Goal: Task Accomplishment & Management: Manage account settings

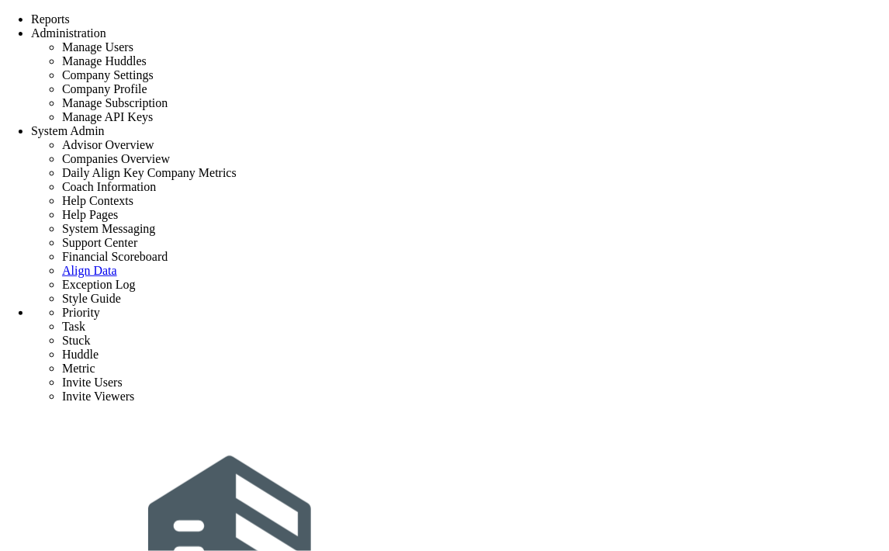
scroll to position [258, 0]
drag, startPoint x: 720, startPoint y: 348, endPoint x: 851, endPoint y: 388, distance: 137.2
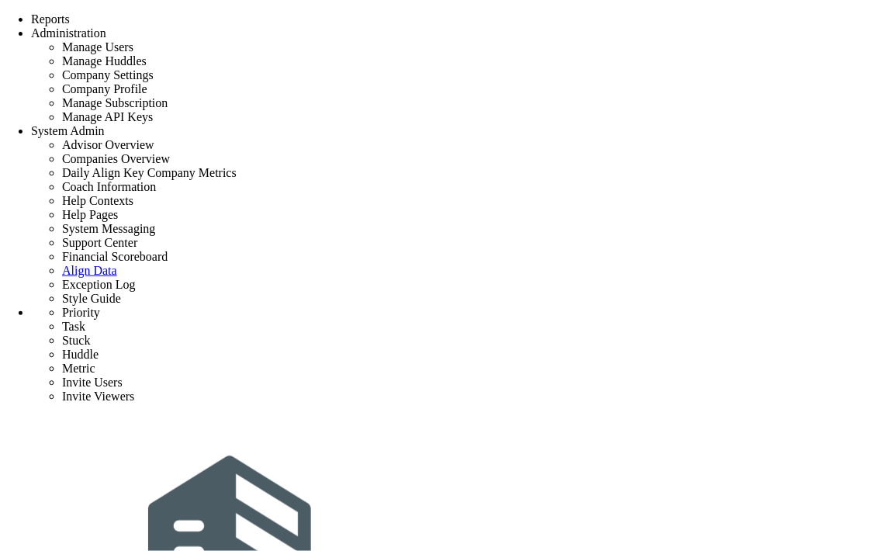
type input "task1"
type input "9/4/2025"
type input "[PERSON_NAME]"
type input "priority 1"
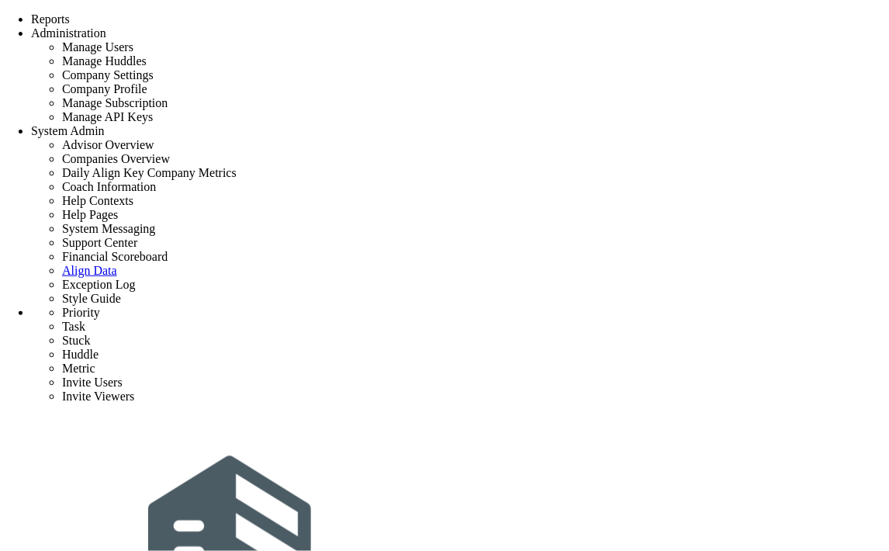
type input "task3"
type input "[DATE]"
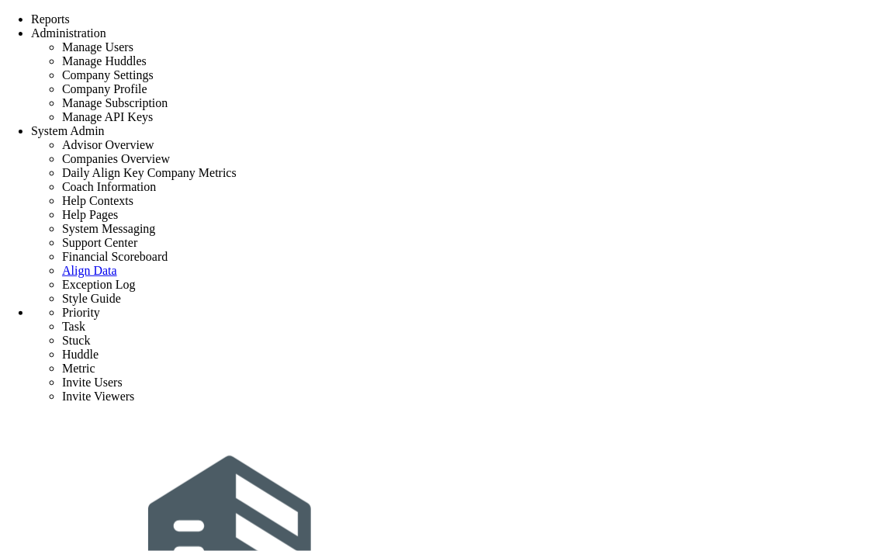
type input "[PERSON_NAME]"
type input "priority 1"
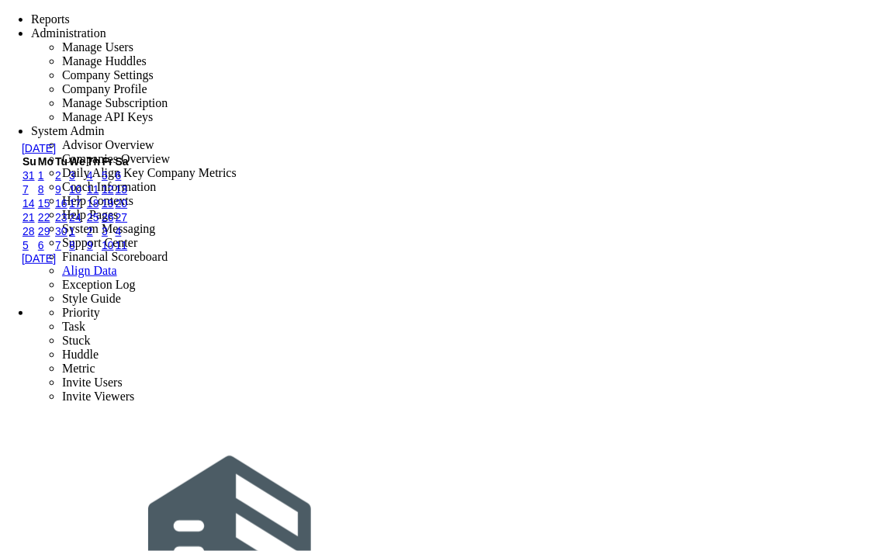
click at [44, 196] on link "8" at bounding box center [41, 189] width 6 height 12
type input "[DATE]"
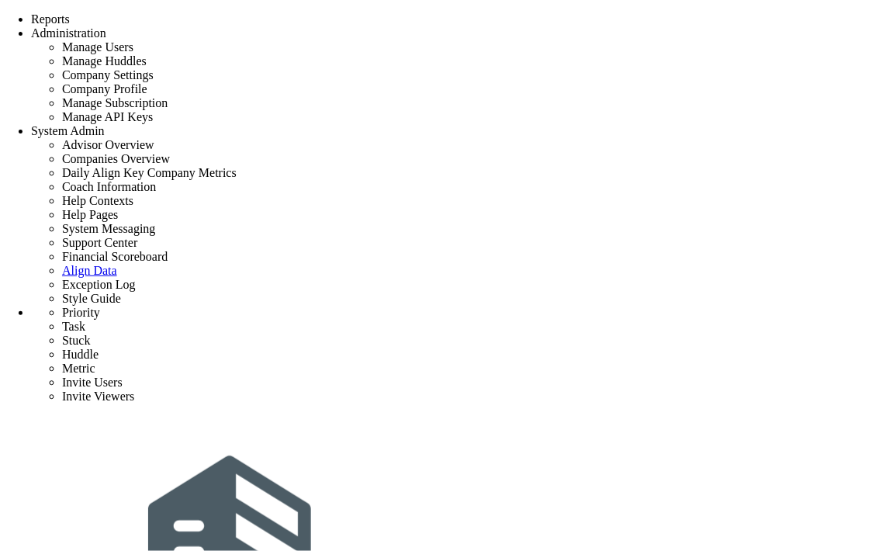
type input "priority 1"
radio input "true"
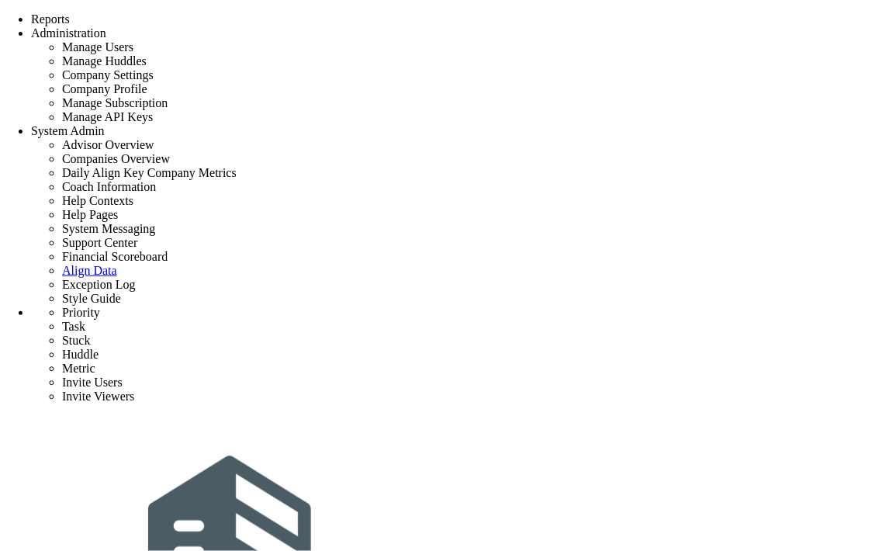
type input "[PERSON_NAME]"
type input "task2"
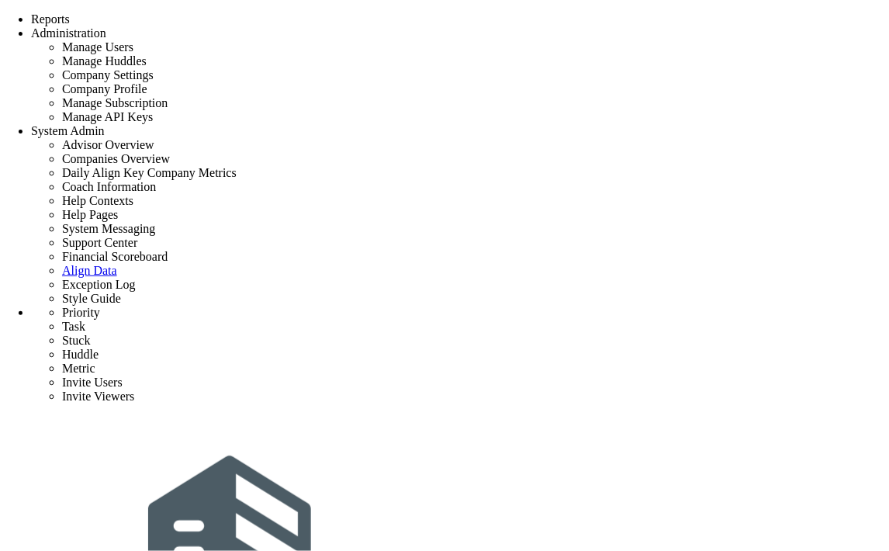
type input "[DATE]"
type input "[PERSON_NAME]"
type input "priority 1"
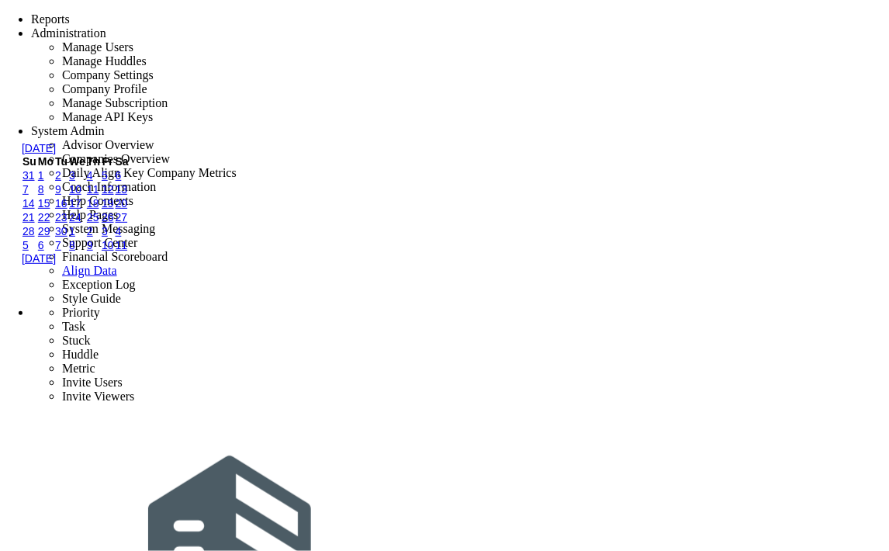
click at [122, 182] on link "6" at bounding box center [119, 175] width 6 height 12
type input "[DATE]"
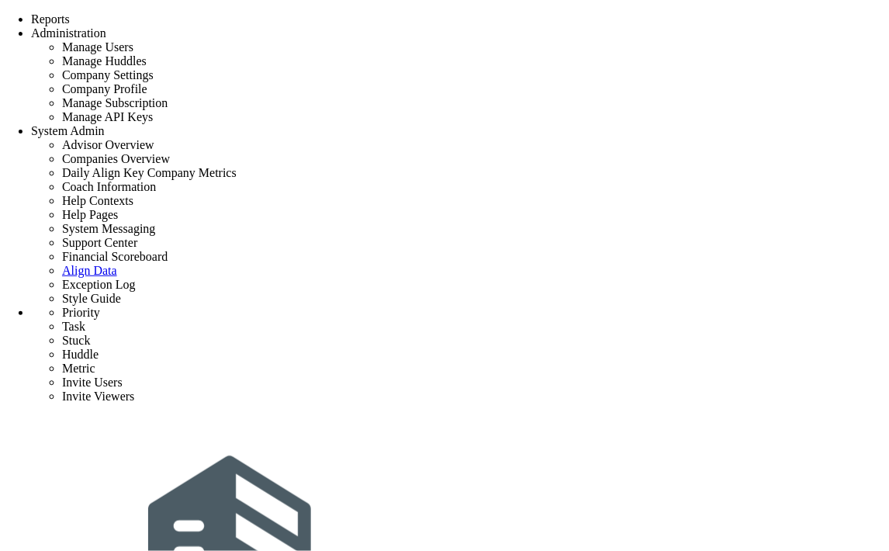
type input "priority 1"
type input "0"
type input "1"
type input "5"
radio input "true"
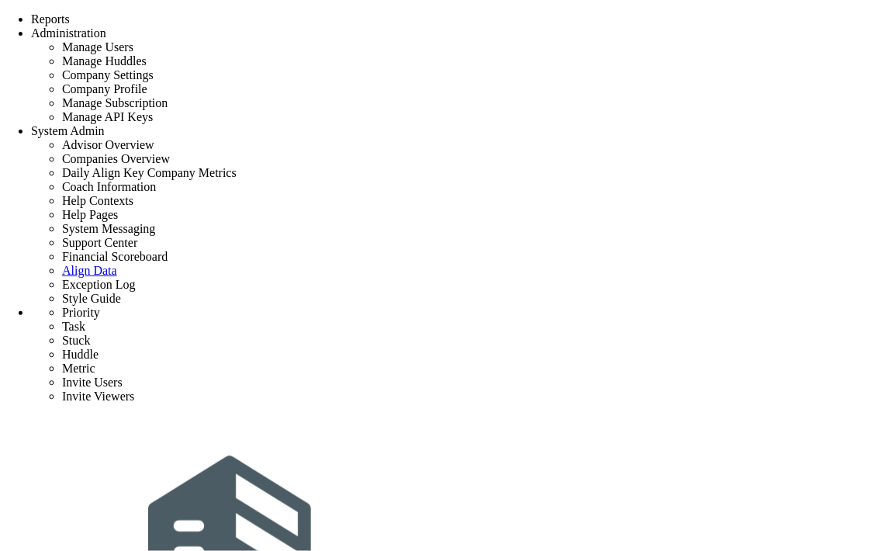
type input "[PERSON_NAME]"
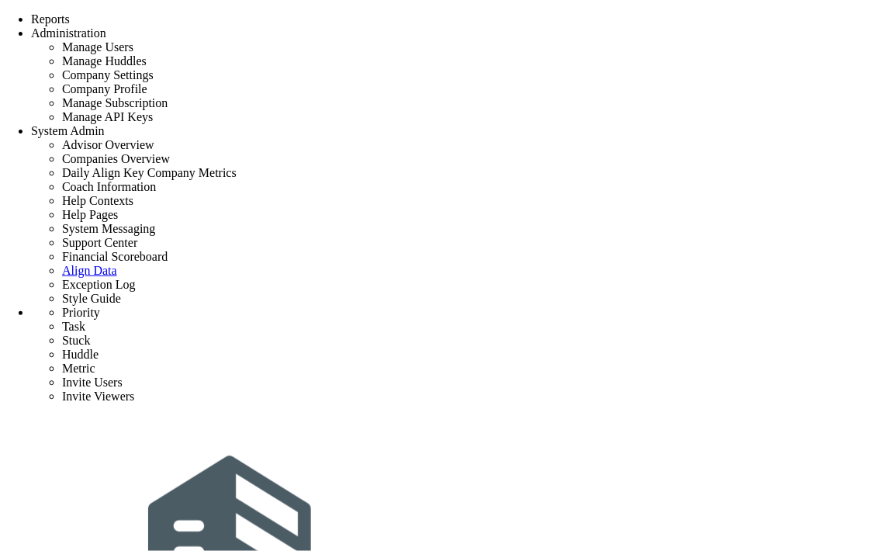
type input "task2"
type input "[DATE]"
type input "[PERSON_NAME]"
type input "priority 1"
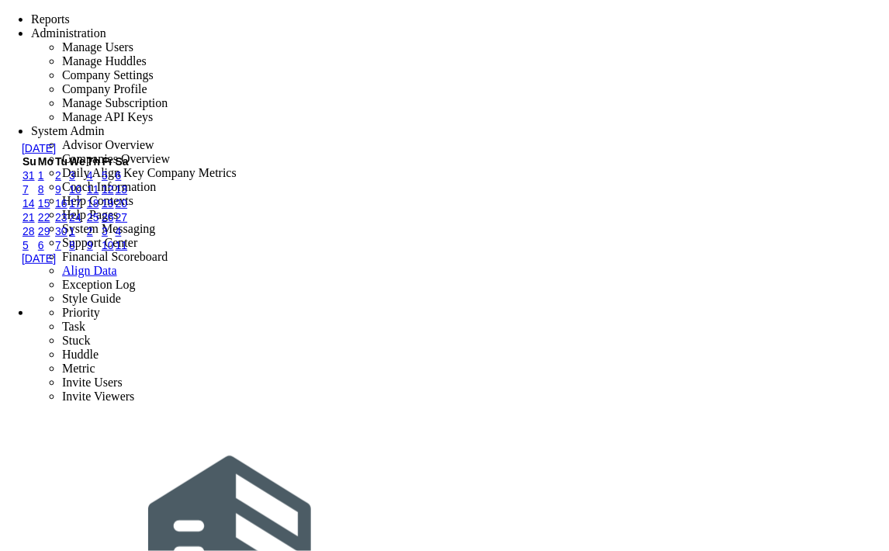
click at [29, 196] on link "7" at bounding box center [26, 189] width 6 height 12
type input "[DATE]"
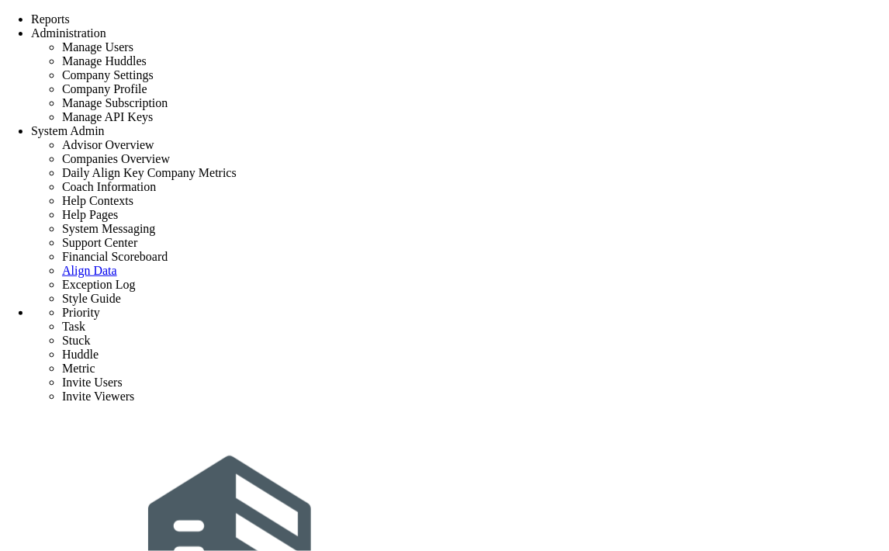
type input "priority 1"
radio input "true"
type input "[PERSON_NAME]"
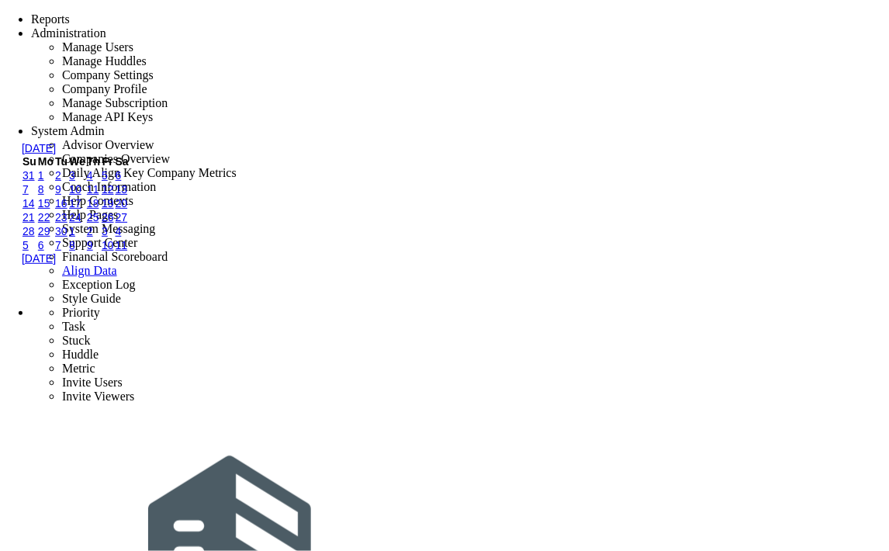
click at [93, 182] on link "4" at bounding box center [90, 175] width 6 height 12
type input "[DATE]"
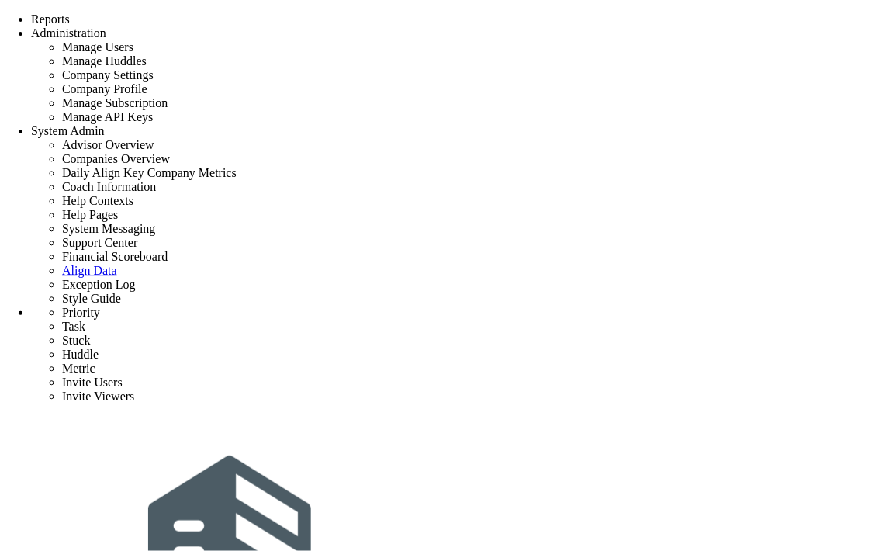
type input "priority 1"
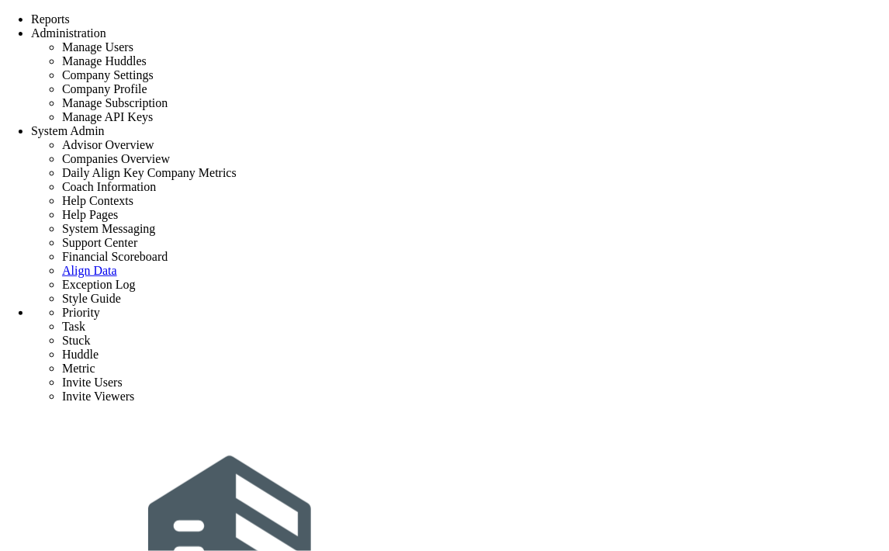
type input "0"
type input "1"
type input "5"
radio input "true"
type input "[PERSON_NAME]"
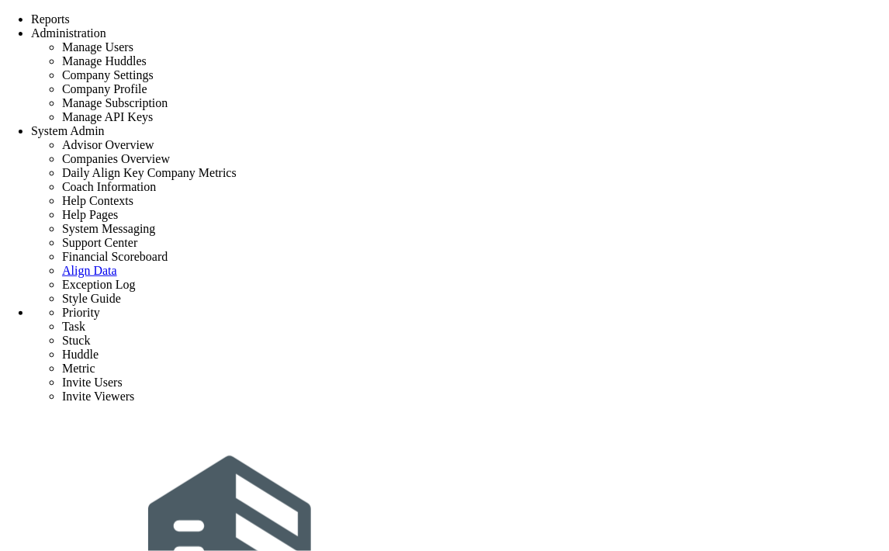
scroll to position [275, 0]
checkbox input "true"
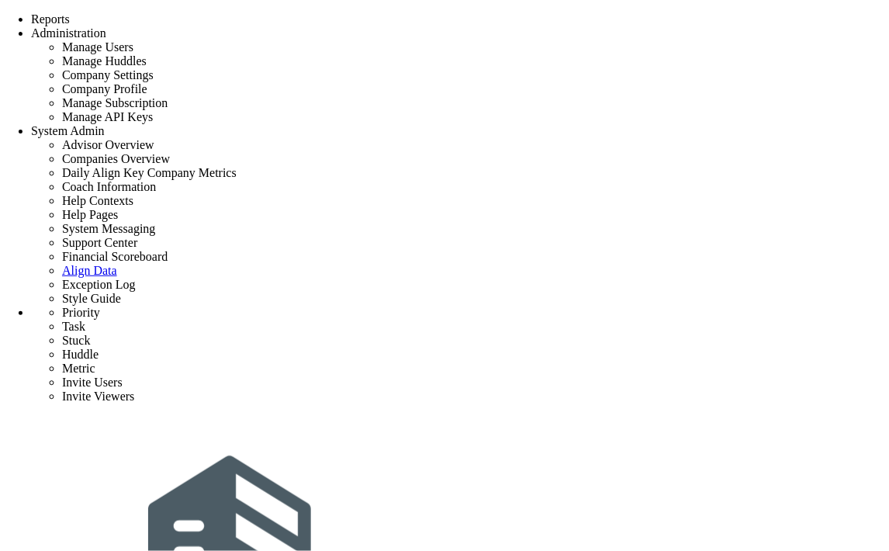
type input "task2"
type input "9/6/2025"
type input "[PERSON_NAME]"
type input "priority 1"
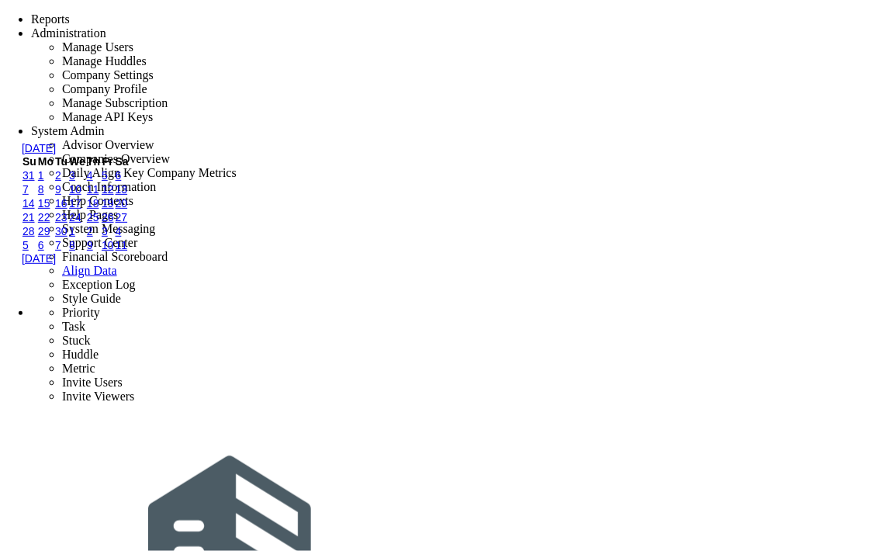
click at [108, 182] on link "5" at bounding box center [105, 175] width 6 height 12
type input "9/5/2025"
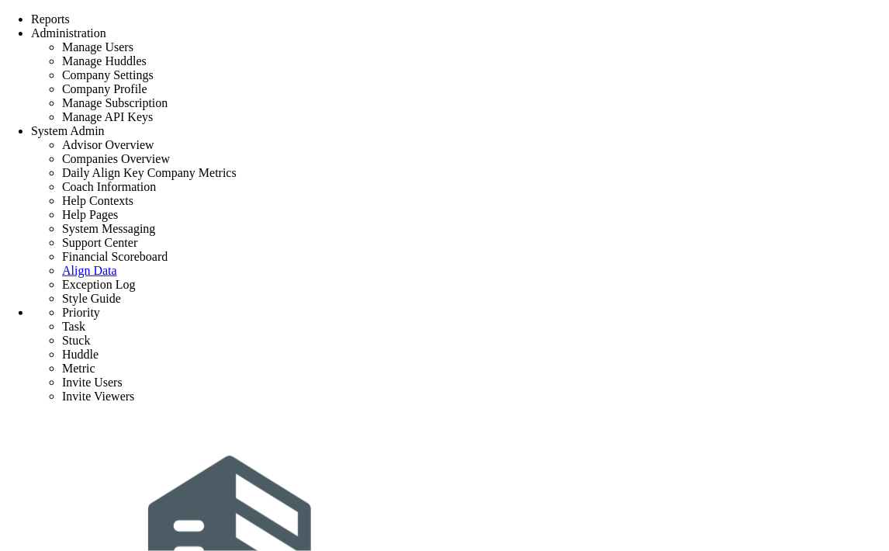
type input "priority 1"
type input "0"
type input "2"
type input "5"
radio input "true"
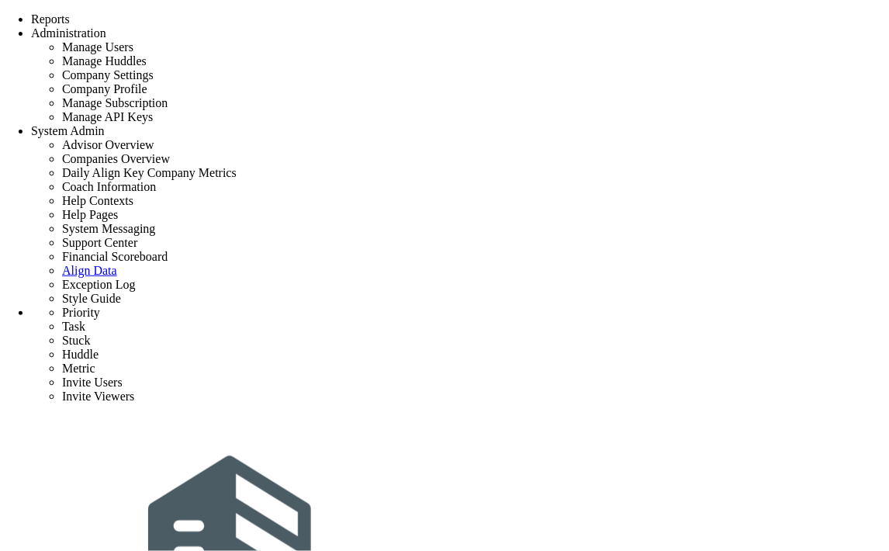
type input "[PERSON_NAME]"
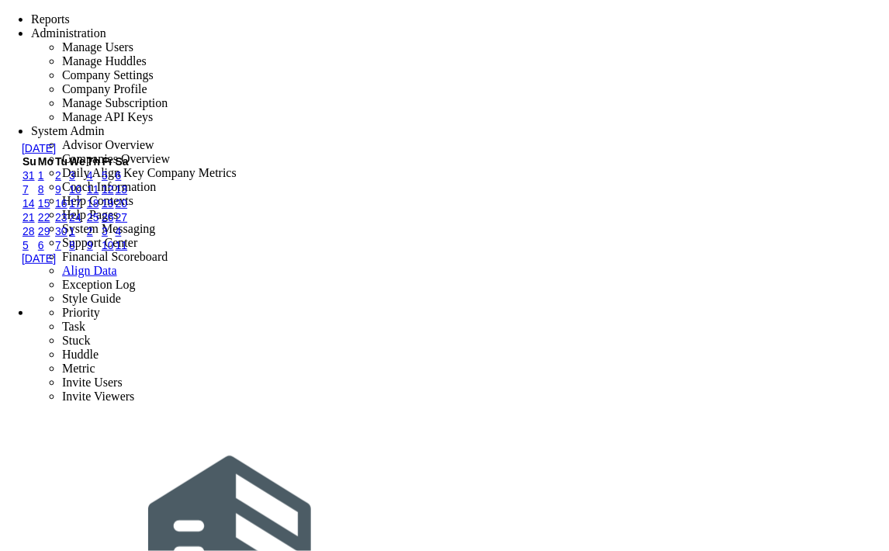
click at [93, 182] on link "4" at bounding box center [90, 175] width 6 height 12
type input "[DATE]"
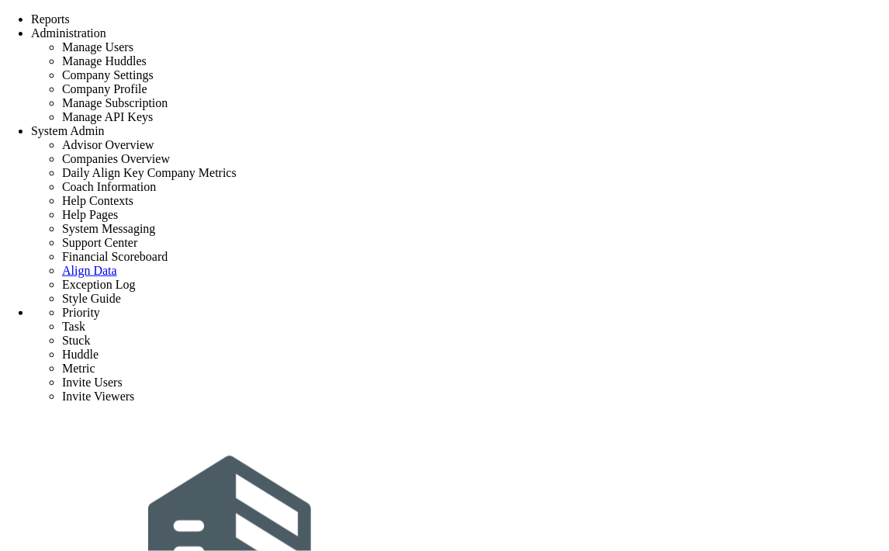
checkbox input "false"
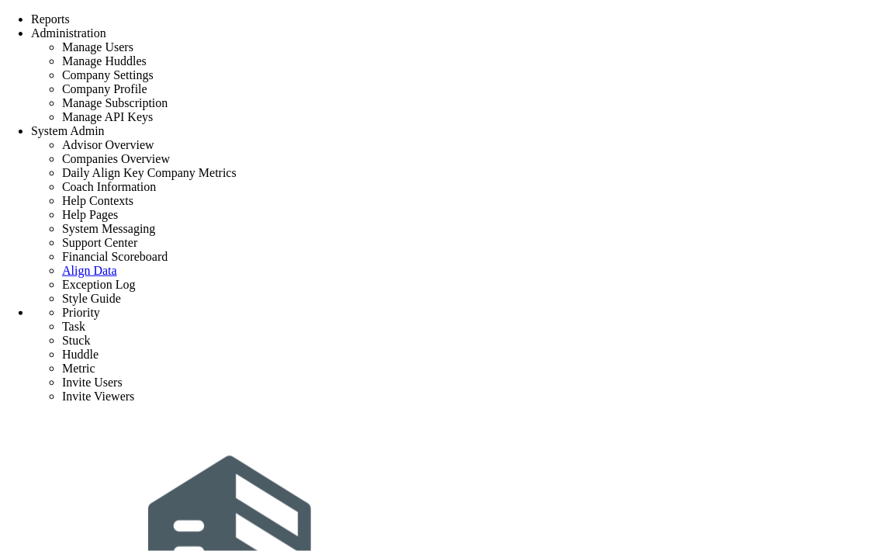
type input "priority 1"
radio input "true"
type input "[PERSON_NAME]"
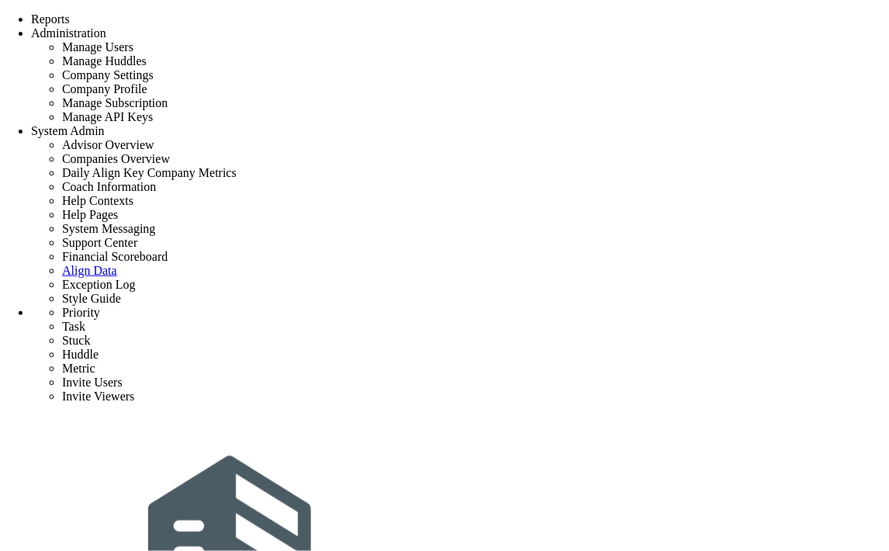
scroll to position [258, 0]
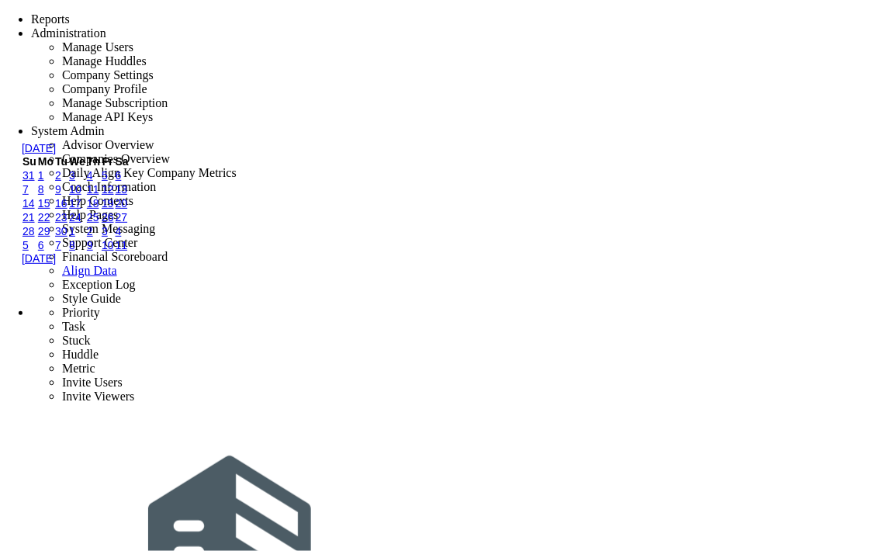
click at [122, 182] on link "6" at bounding box center [119, 175] width 6 height 12
type input "9/6/2025"
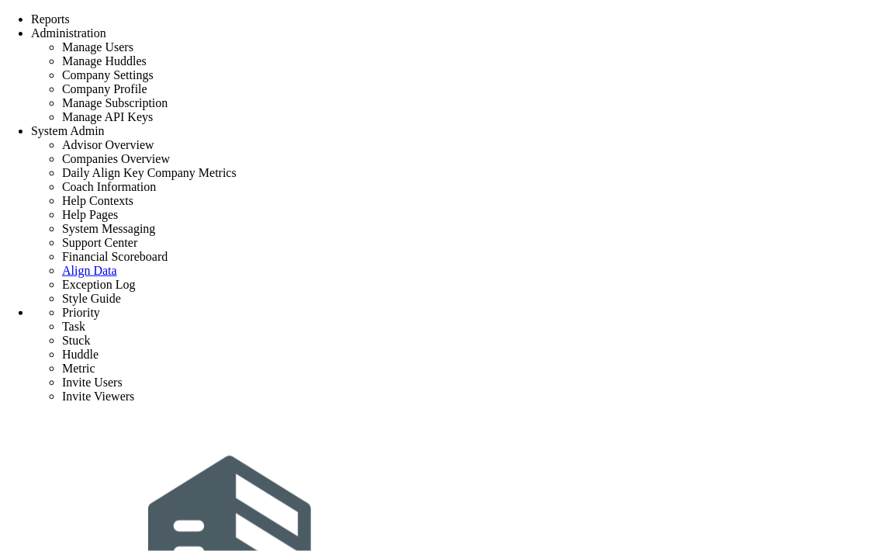
type input "priority 1"
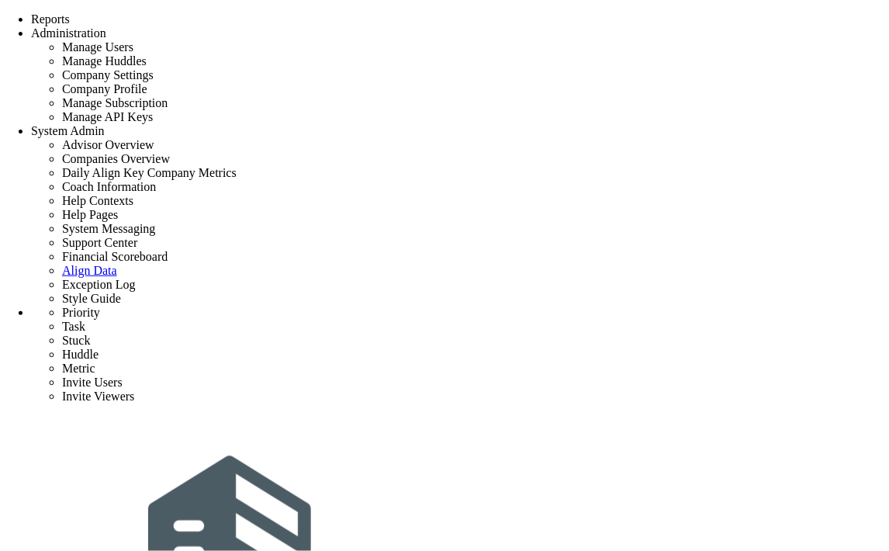
type input "0"
type input "1"
type input "5"
radio input "true"
type input "[PERSON_NAME]"
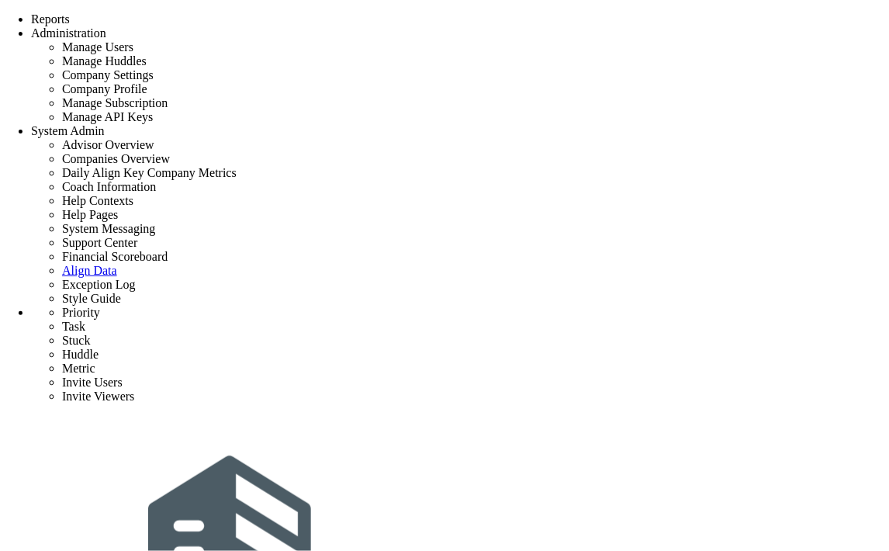
scroll to position [258, 0]
type input "priority 1"
radio input "true"
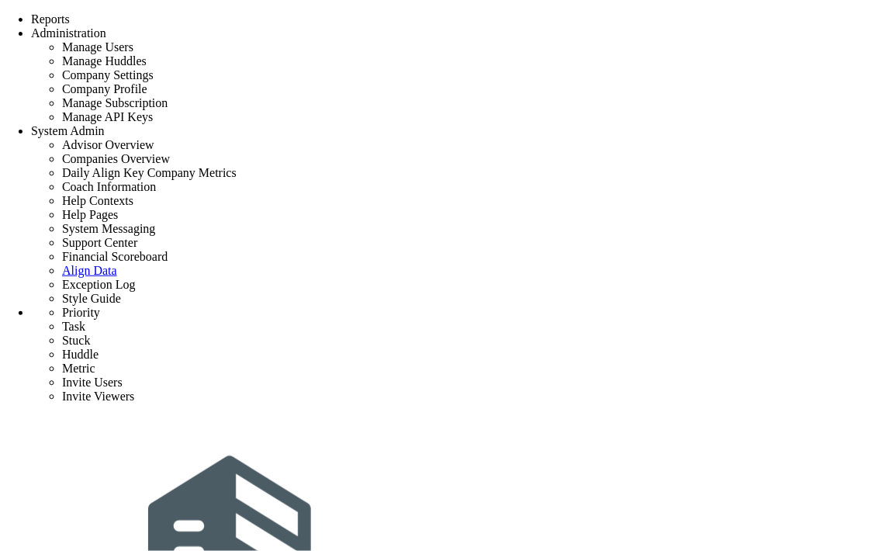
type input "[PERSON_NAME]"
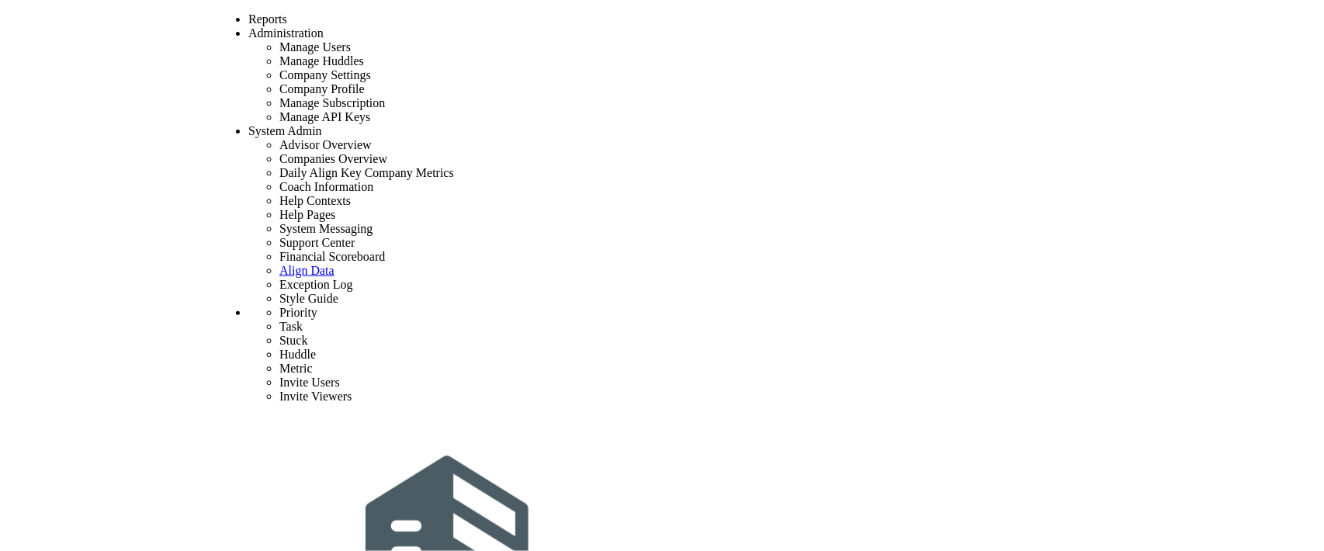
scroll to position [275, 0]
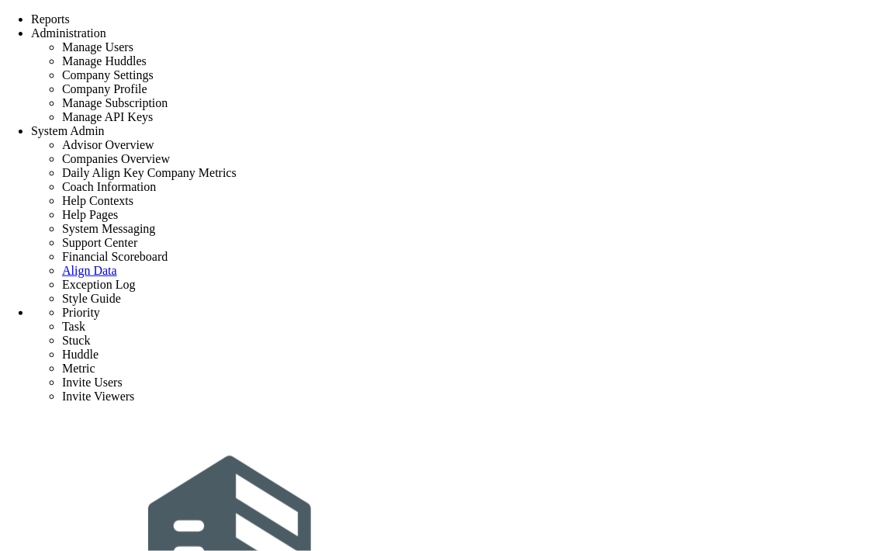
type input "task1"
type input "9/5/2025"
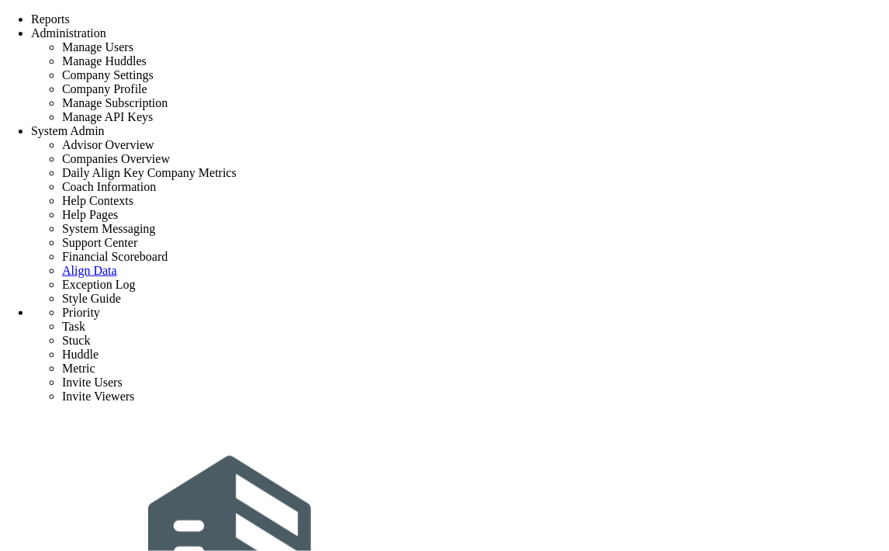
type input "[PERSON_NAME]"
type input "priority 1"
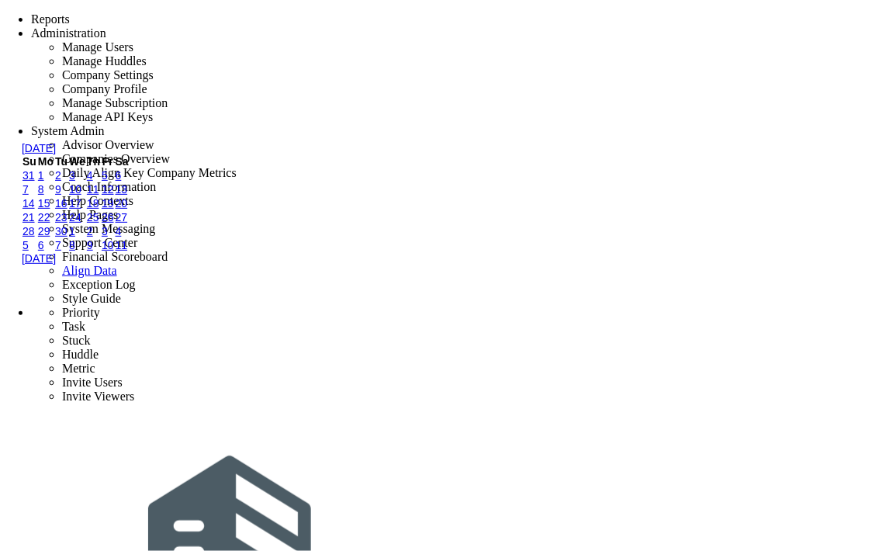
click at [122, 182] on link "6" at bounding box center [119, 175] width 6 height 12
type input "9/6/2025"
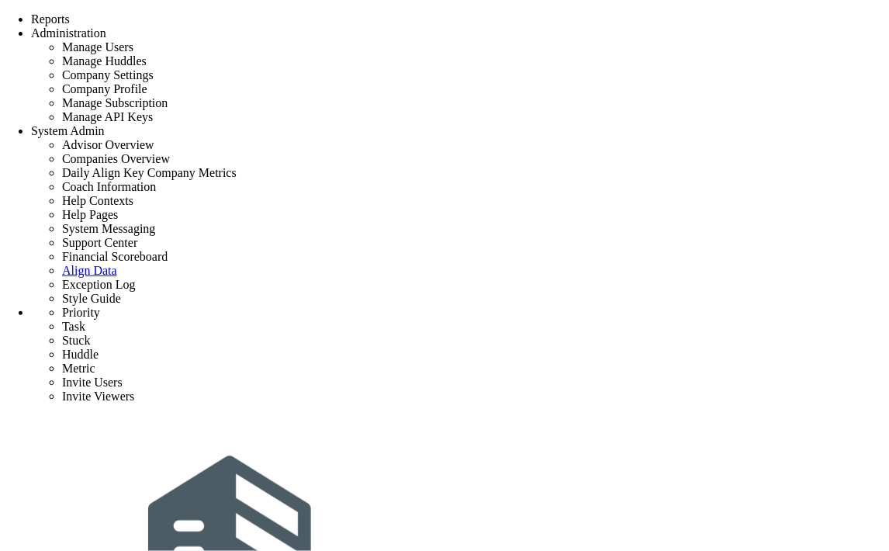
type input "priority 1"
type input "0"
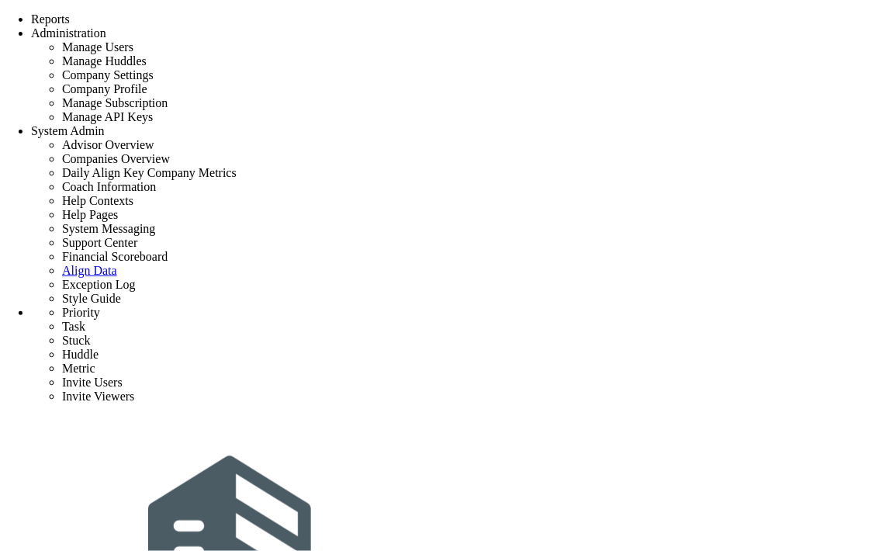
type input "1"
type input "5"
radio input "true"
type input "[PERSON_NAME]"
type input "0"
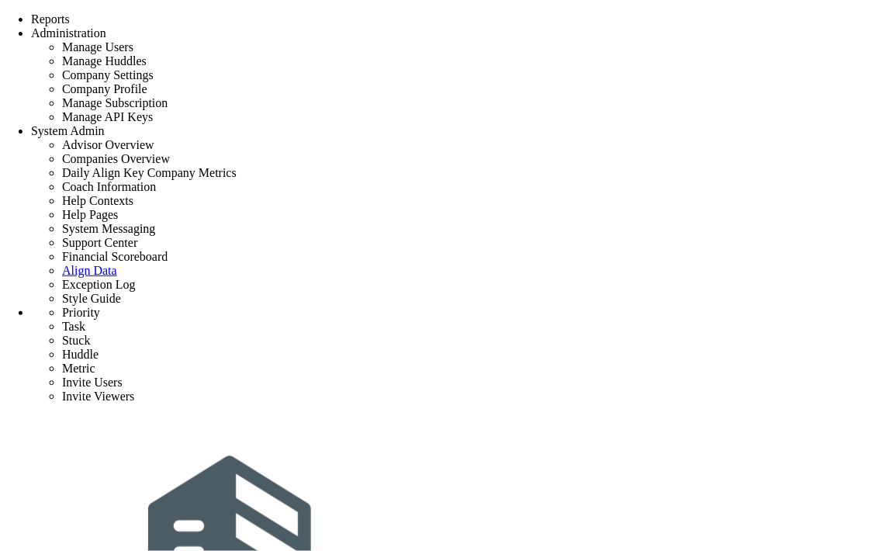
type input "1"
type input "5"
radio input "true"
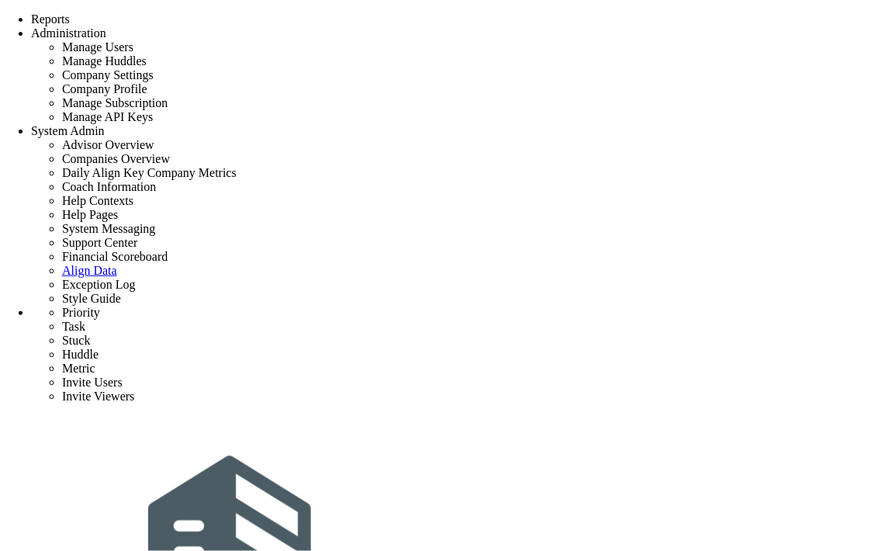
type input "priority 1"
radio input "true"
type input "[PERSON_NAME]"
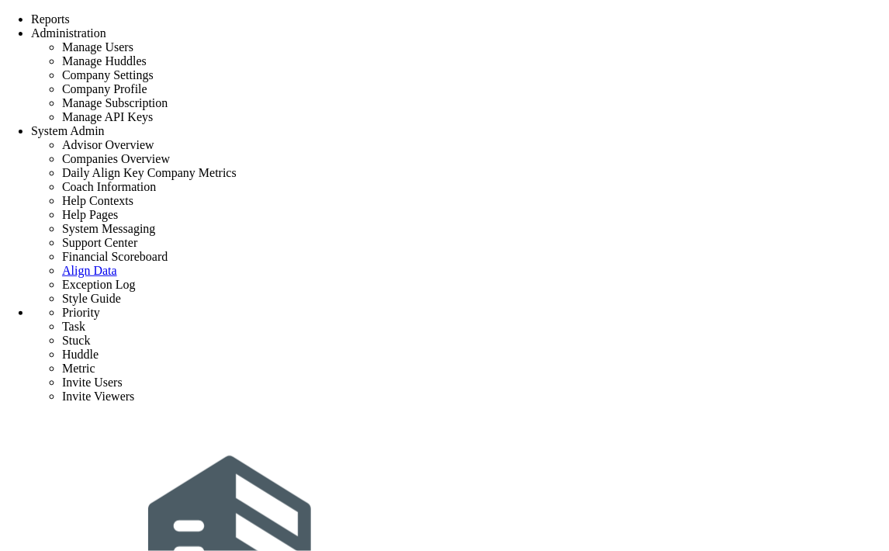
scroll to position [345, 0]
checkbox input "false"
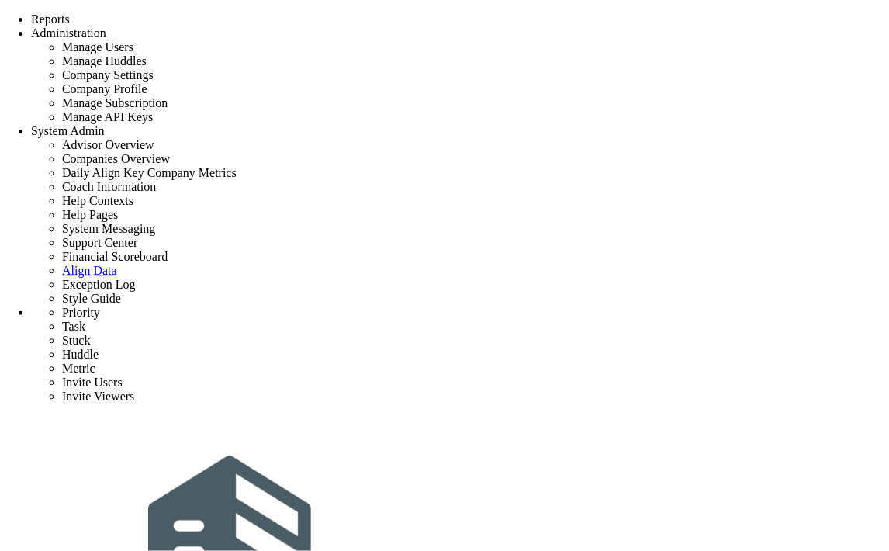
type input "priority 1"
type input "0"
type input "5"
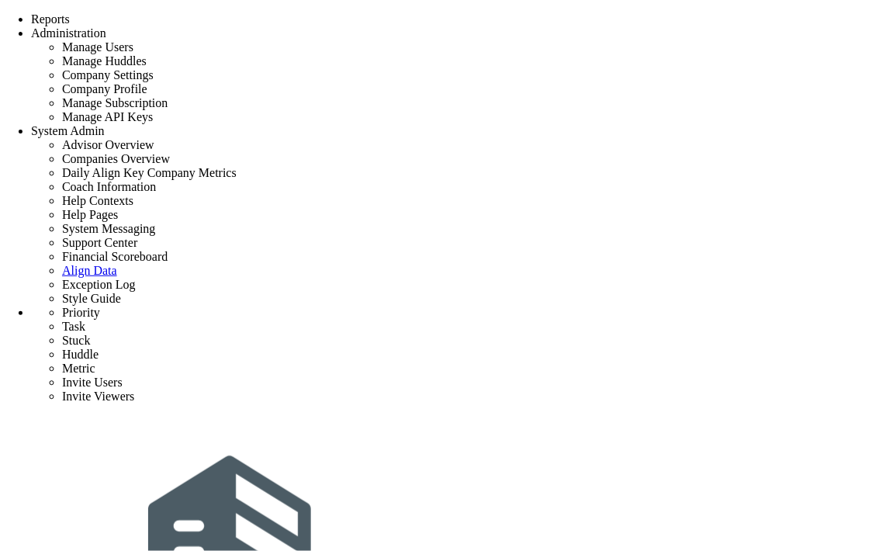
radio input "true"
type input "[PERSON_NAME]"
type input "0"
type input "5"
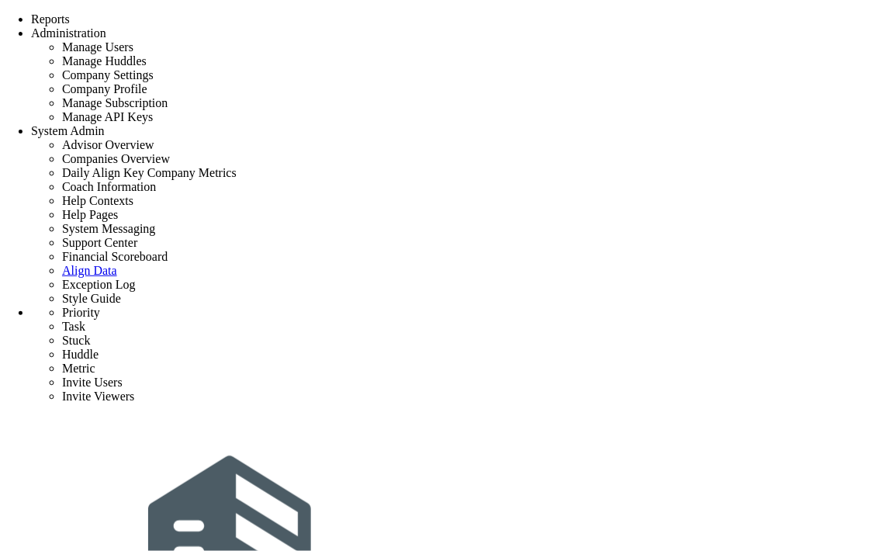
radio input "true"
type input "task2"
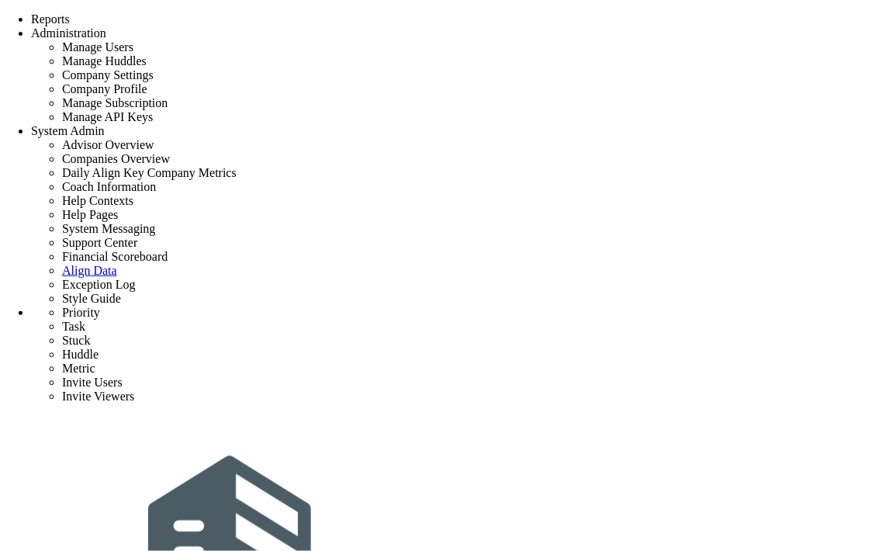
type input "9/6/2025"
type input "[PERSON_NAME]"
type input "priority 1"
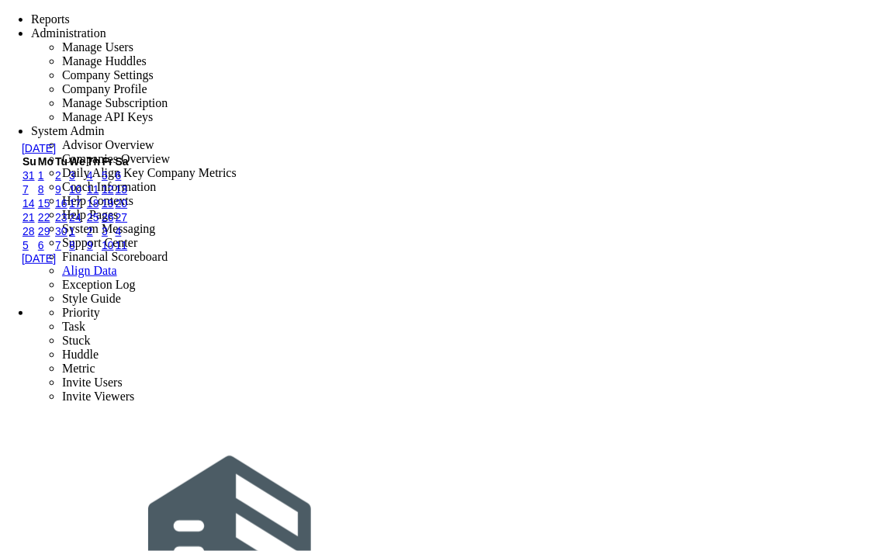
click at [29, 196] on link "7" at bounding box center [26, 189] width 6 height 12
type input "9/7/2025"
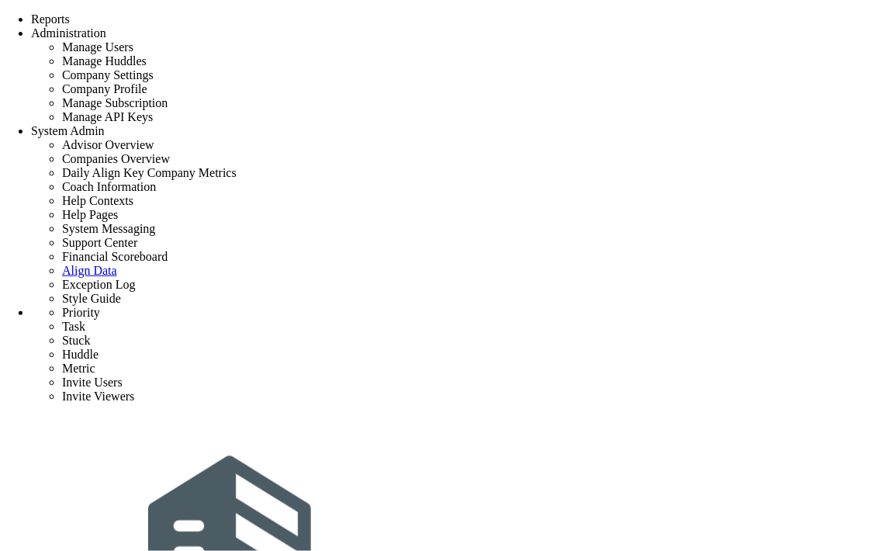
type input "task2"
type input "9/7/2025"
type input "[PERSON_NAME]"
type input "priority 1"
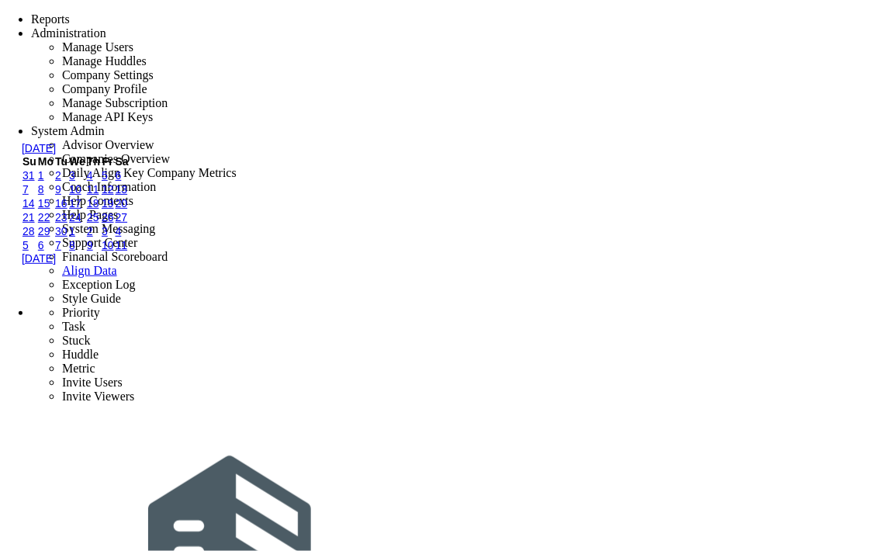
click at [122, 182] on link "6" at bounding box center [119, 175] width 6 height 12
type input "9/6/2025"
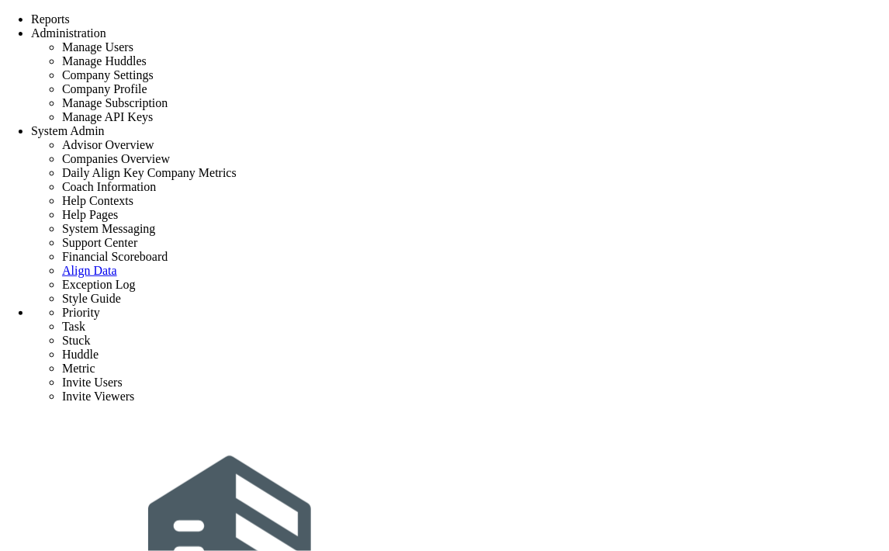
type input "task2"
type input "9/6/2025"
type input "[PERSON_NAME]"
type input "priority 1"
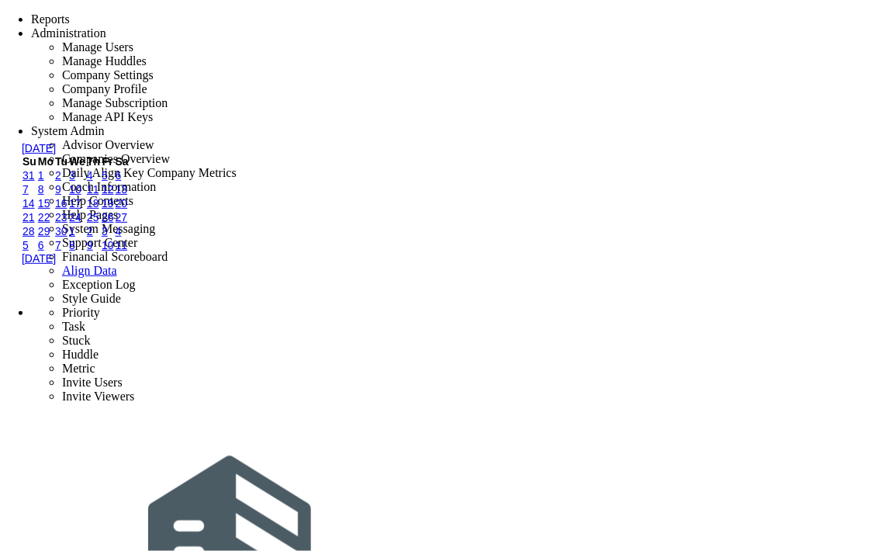
click at [29, 196] on link "7" at bounding box center [26, 189] width 6 height 12
type input "9/7/2025"
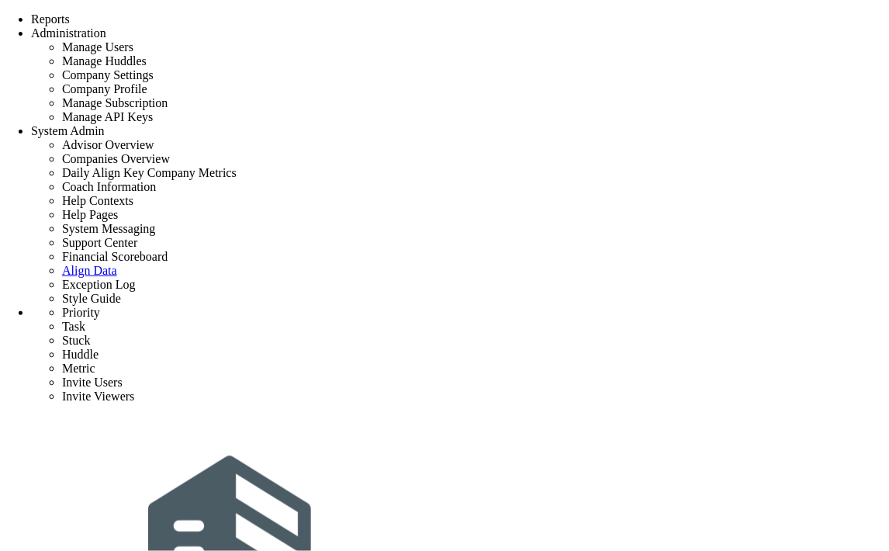
type input "priority 1"
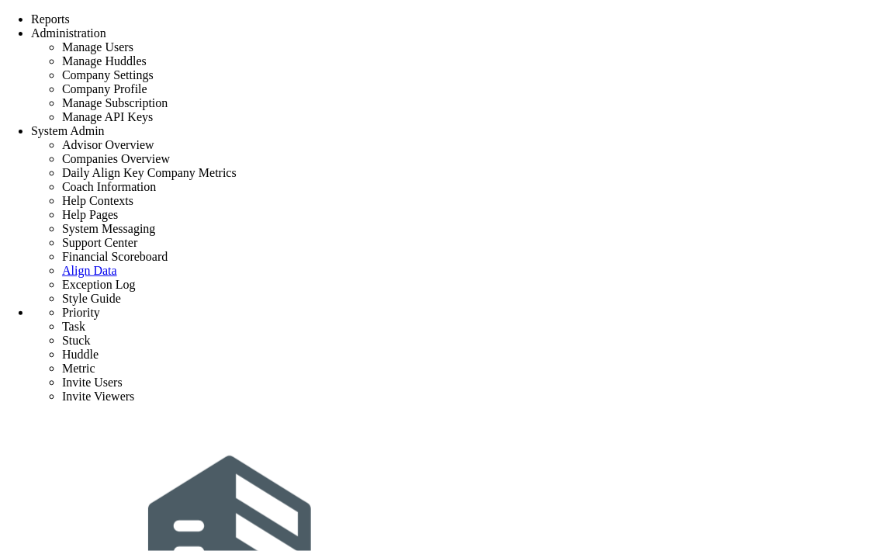
type input "0"
type input "5"
radio input "true"
type input "[PERSON_NAME]"
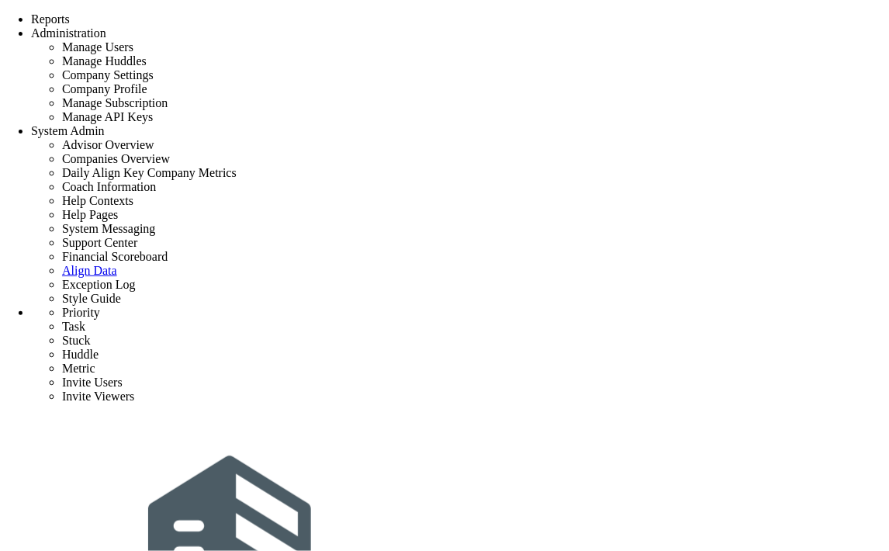
type input "0"
type input "5"
radio input "true"
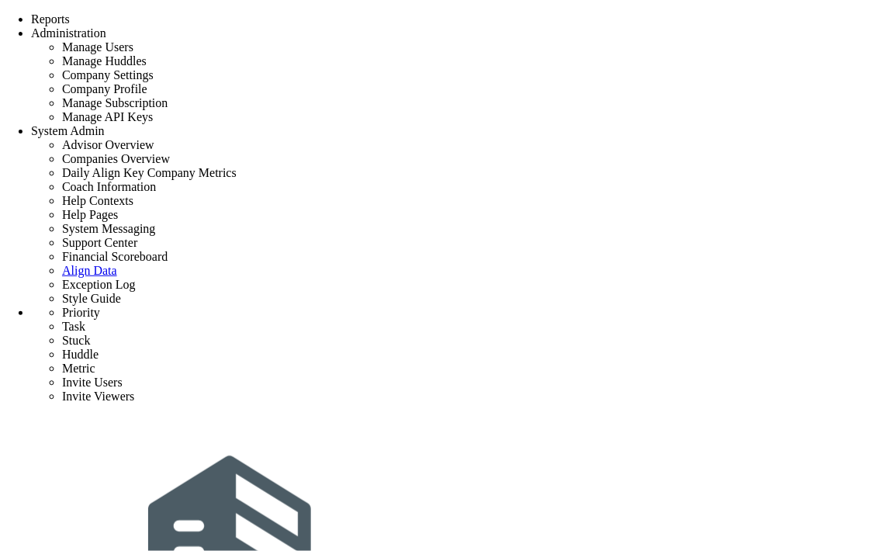
type input "task2"
type input "[DATE]"
type input "[PERSON_NAME]"
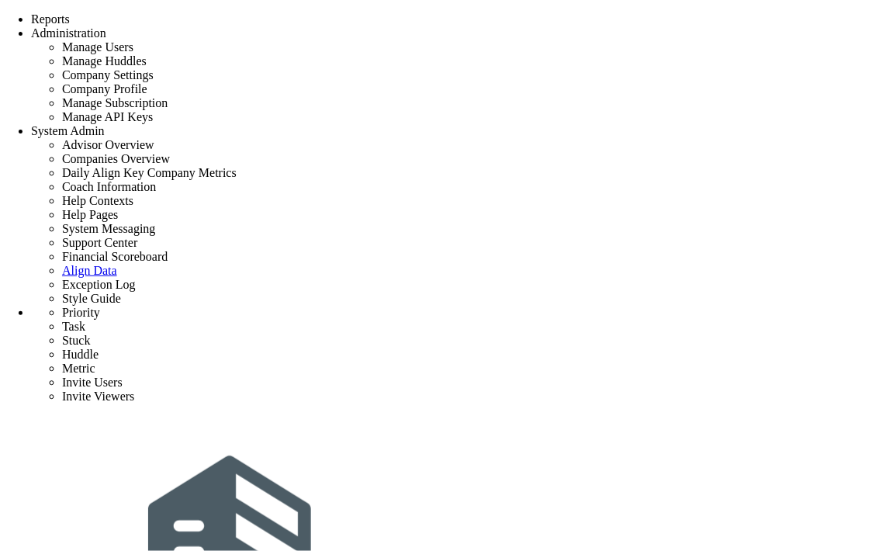
type input "priority 1"
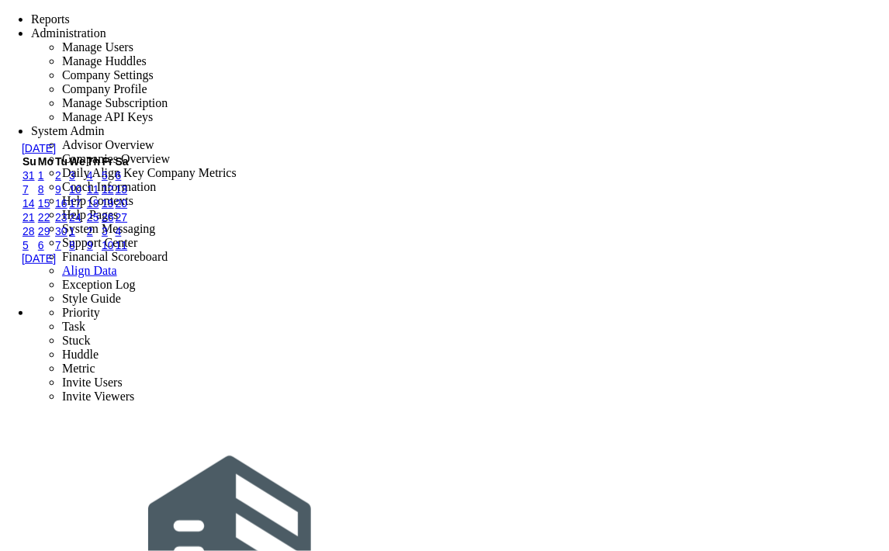
click at [29, 196] on link "7" at bounding box center [26, 189] width 6 height 12
type input "[DATE]"
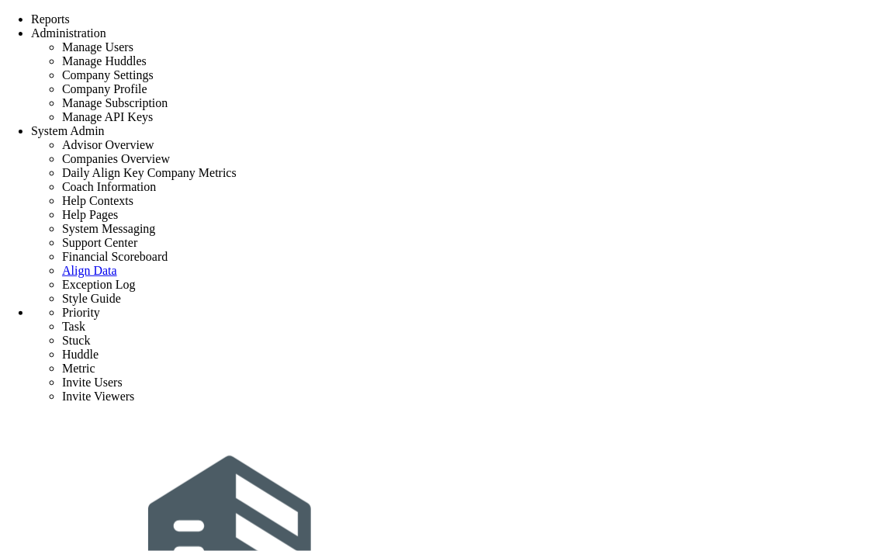
type input "priority 1"
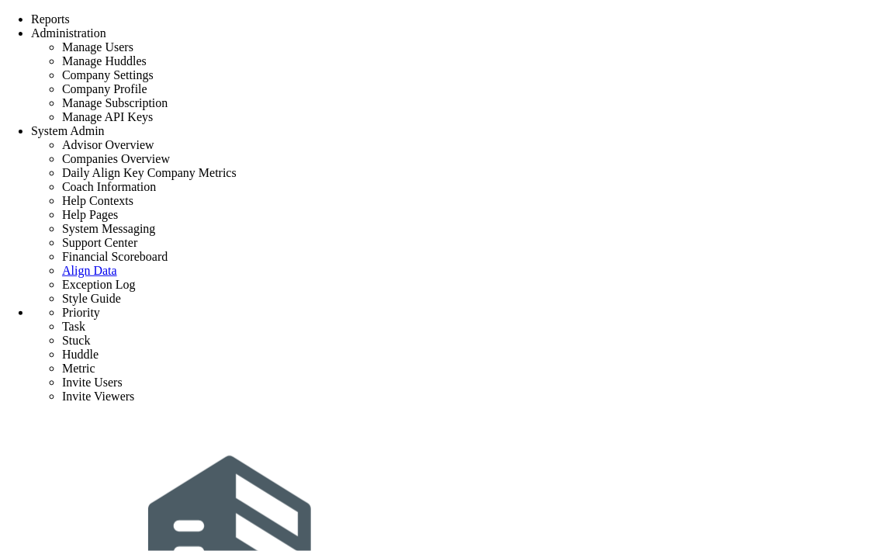
radio input "true"
type input "[PERSON_NAME]"
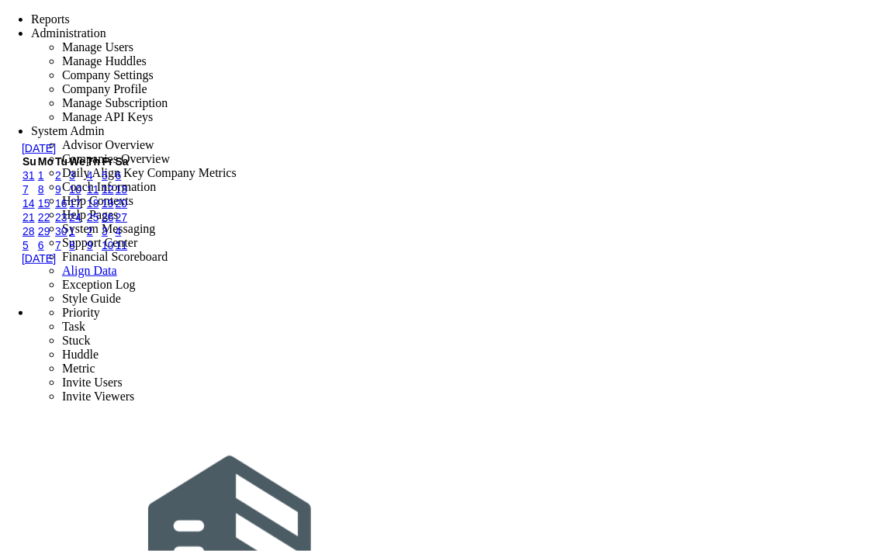
click at [122, 182] on link "6" at bounding box center [119, 175] width 6 height 12
type input "[DATE]"
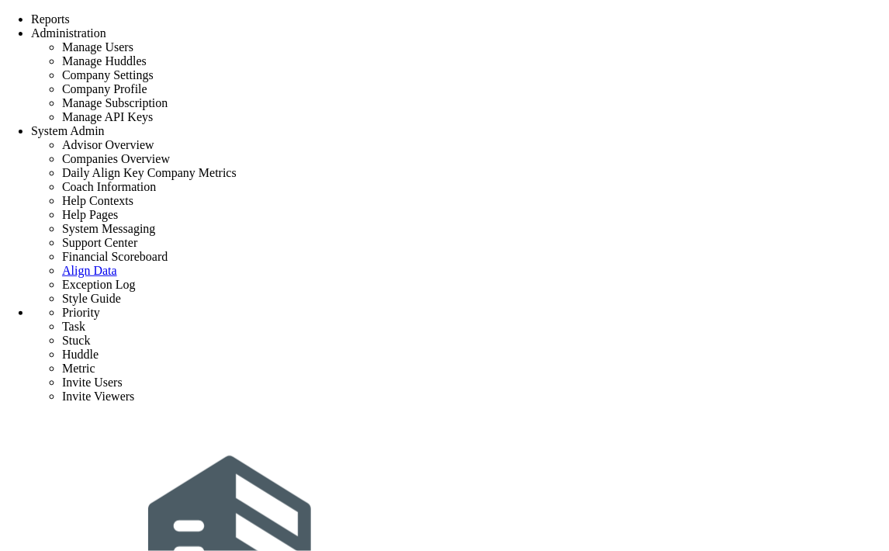
type input "task2"
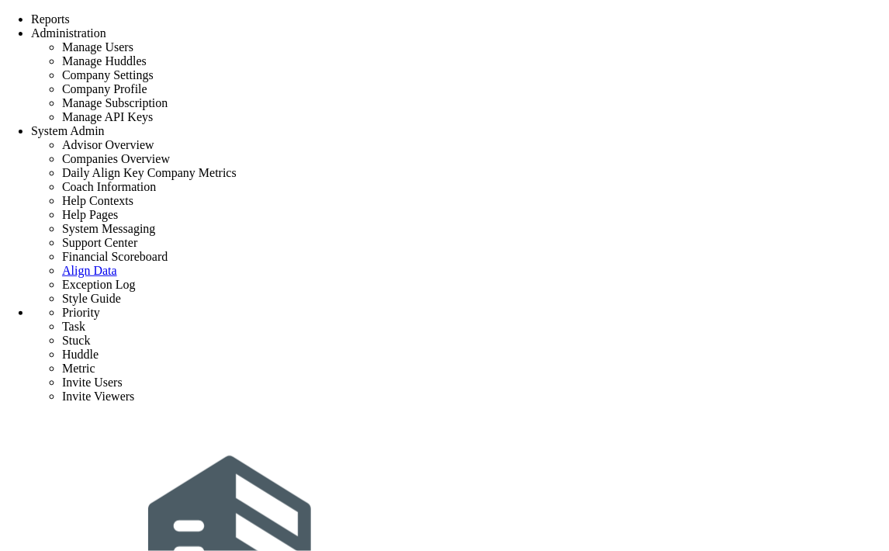
type input "9/6/2025"
type input "[PERSON_NAME]"
type input "priority 1"
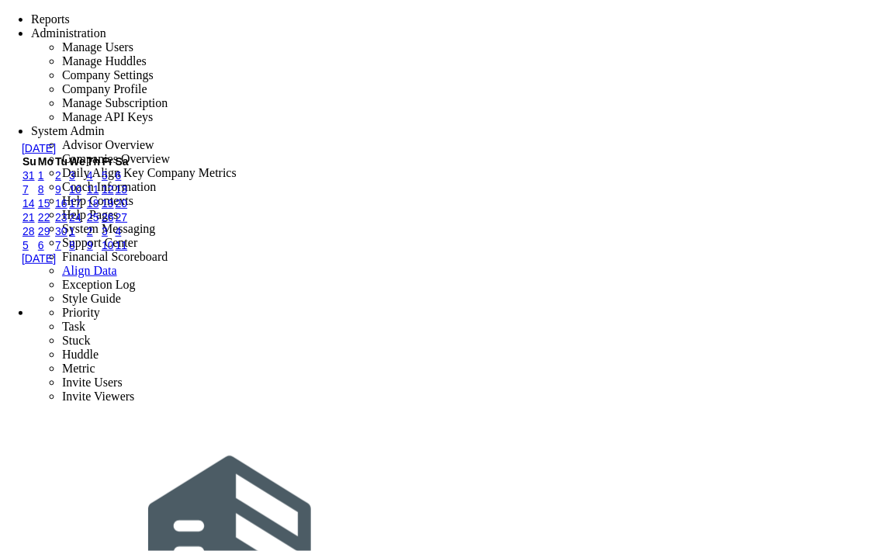
click at [29, 196] on link "7" at bounding box center [26, 189] width 6 height 12
type input "[DATE]"
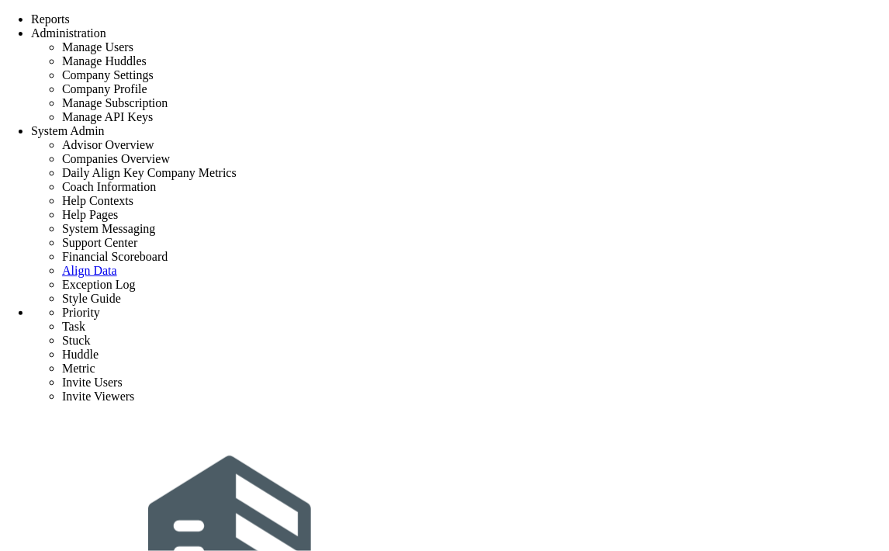
type input "task2"
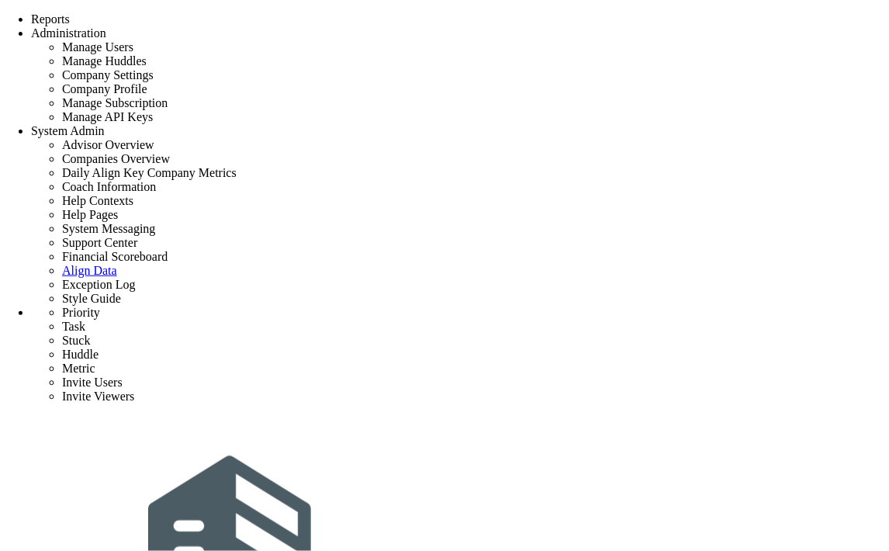
type input "[DATE]"
type input "[PERSON_NAME]"
type input "priority 1"
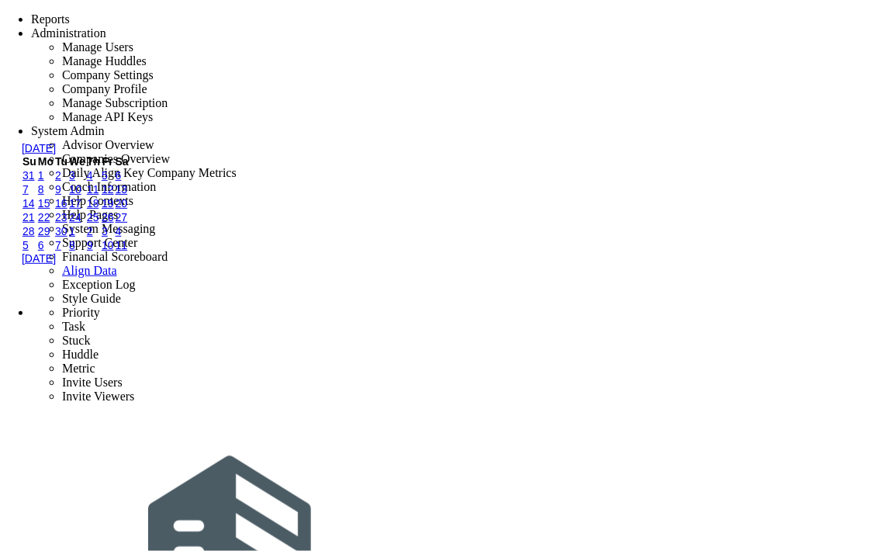
click at [122, 182] on link "6" at bounding box center [119, 175] width 6 height 12
type input "9/6/2025"
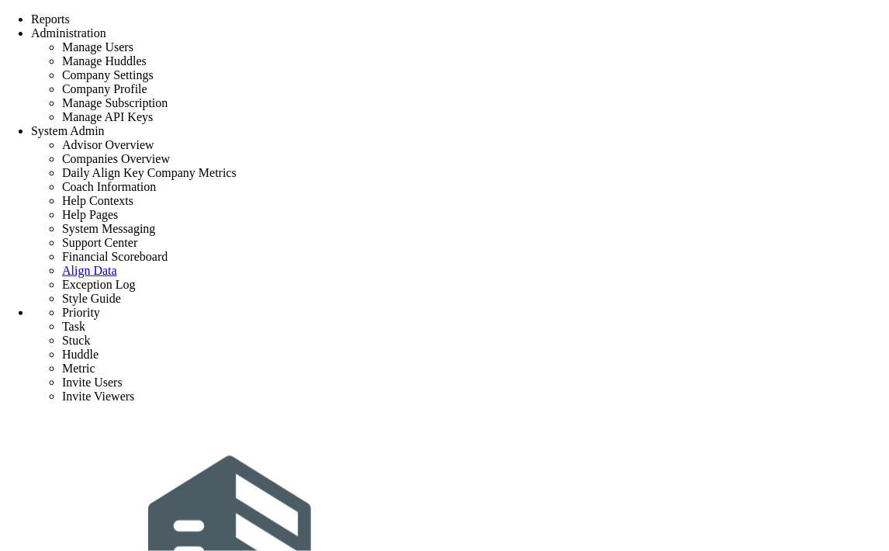
type input "Initial Phase - Exp Project"
type input "0"
type input "1"
type input "12"
radio input "true"
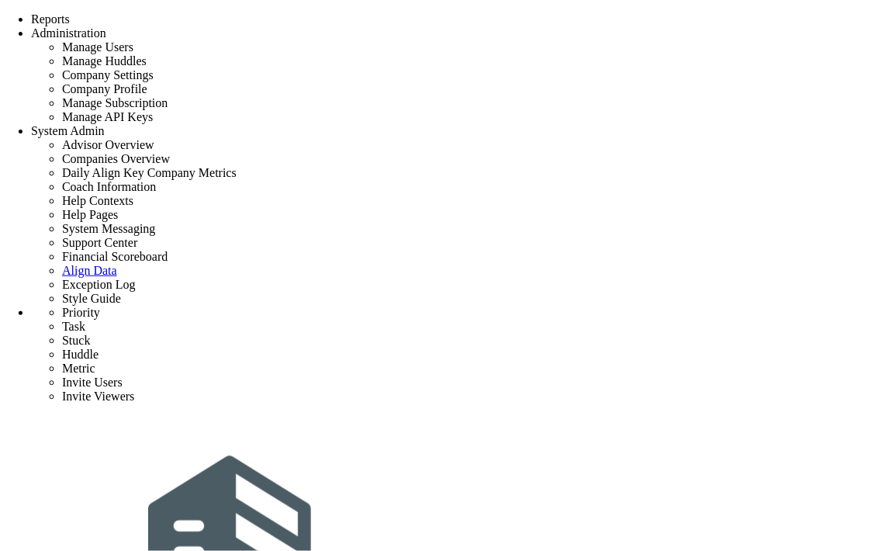
type input "[PERSON_NAME]"
type input "0"
type input "1"
type input "12"
radio input "true"
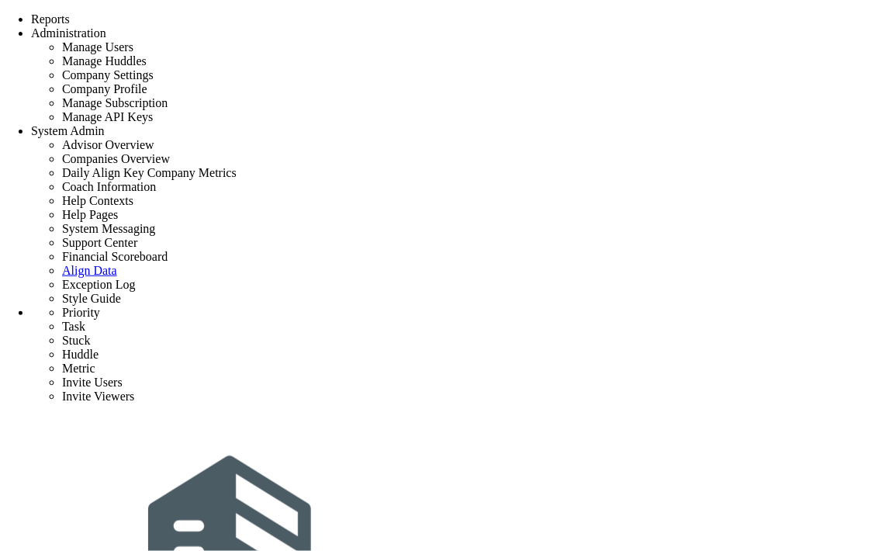
scroll to position [258, 0]
type input "Owner to identify key project stakeholders."
type input "[DATE]"
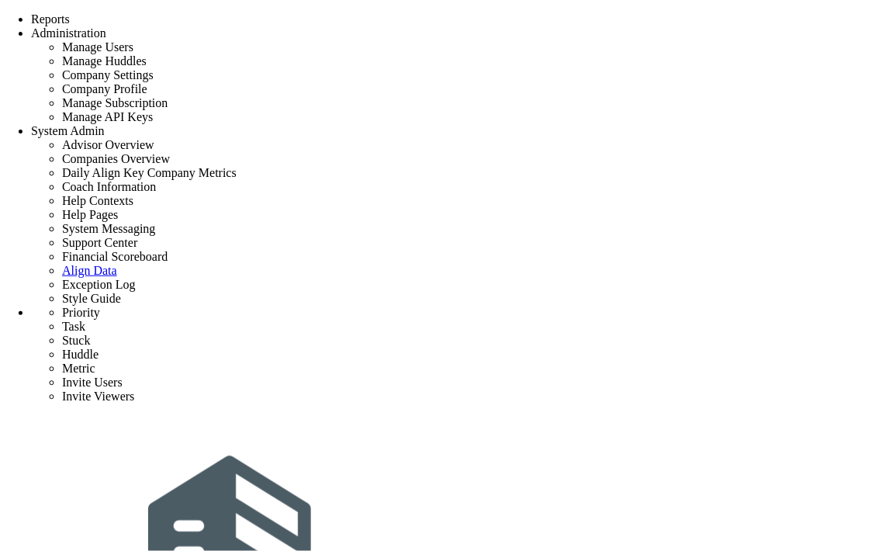
type input "[PERSON_NAME]"
type input "Initial Phase - Exp Project"
type input "Exp Project"
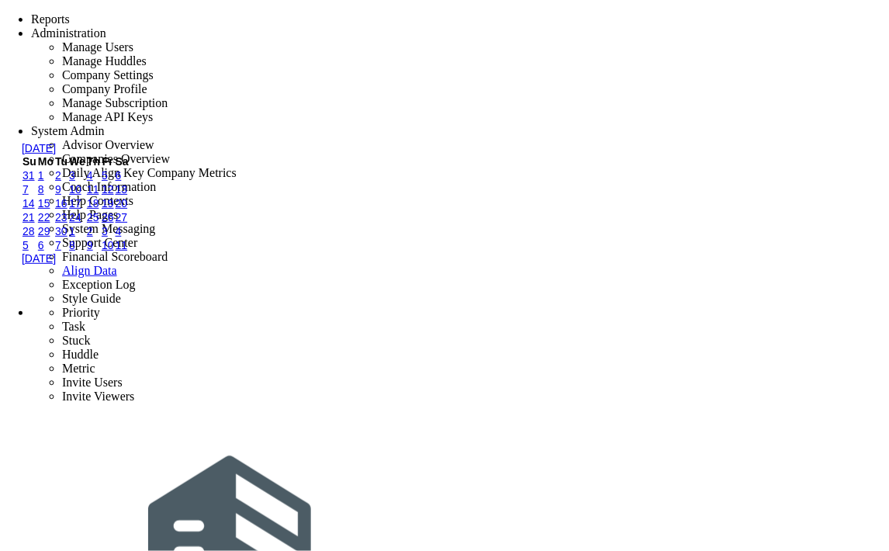
click at [93, 182] on link "4" at bounding box center [90, 175] width 6 height 12
type input "[DATE]"
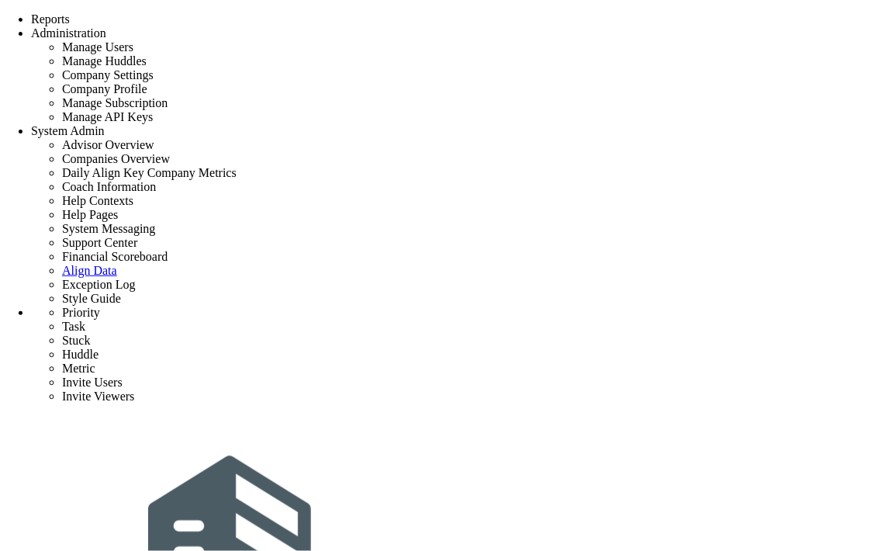
type input "priority 1"
type input "0"
type input "5"
radio input "true"
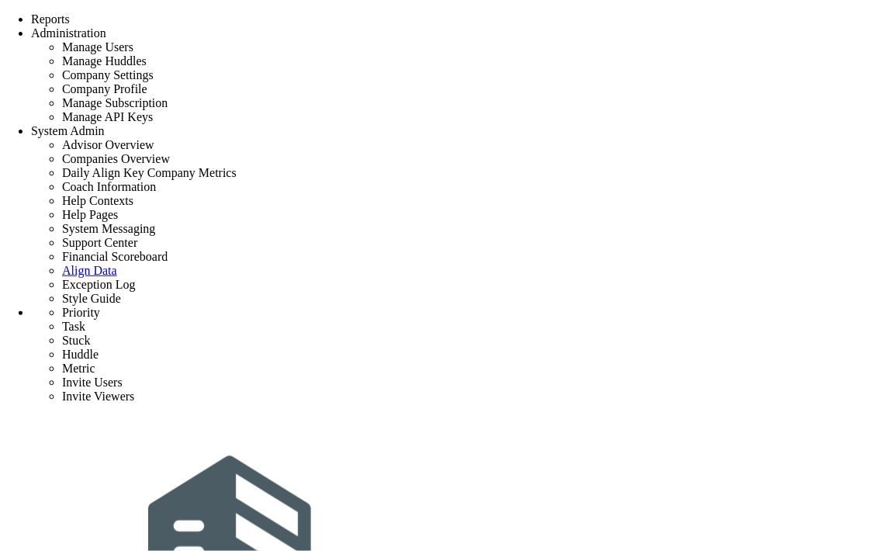
type input "[PERSON_NAME]"
type input "task2"
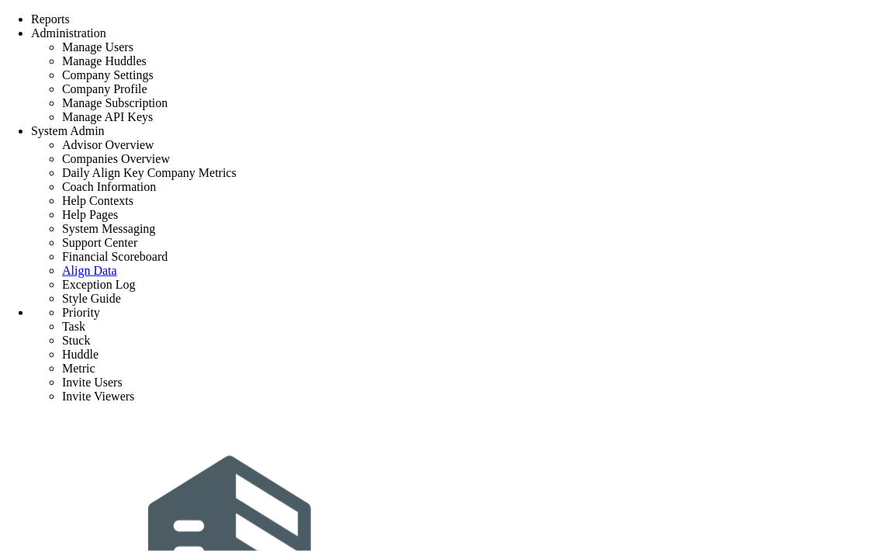
type input "9/6/2025"
type input "[PERSON_NAME]"
type input "priority 1"
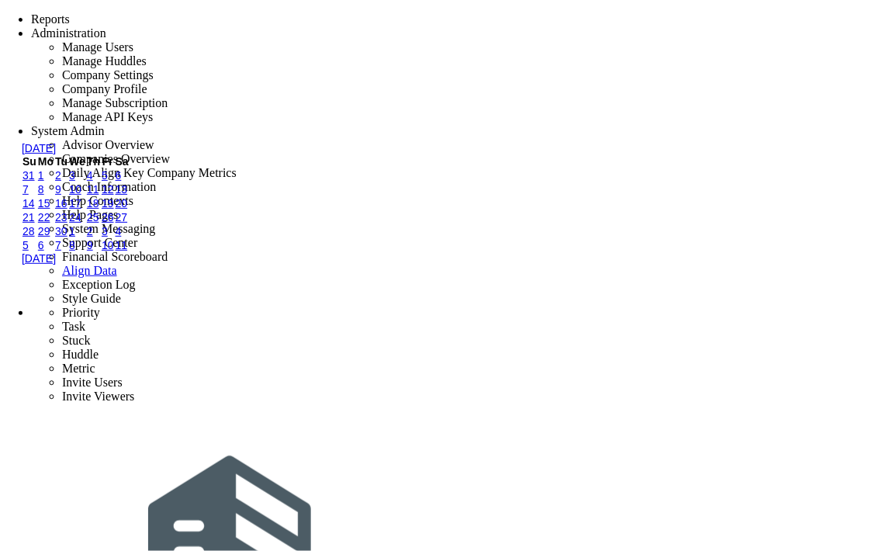
click at [29, 196] on link "7" at bounding box center [26, 189] width 6 height 12
type input "[DATE]"
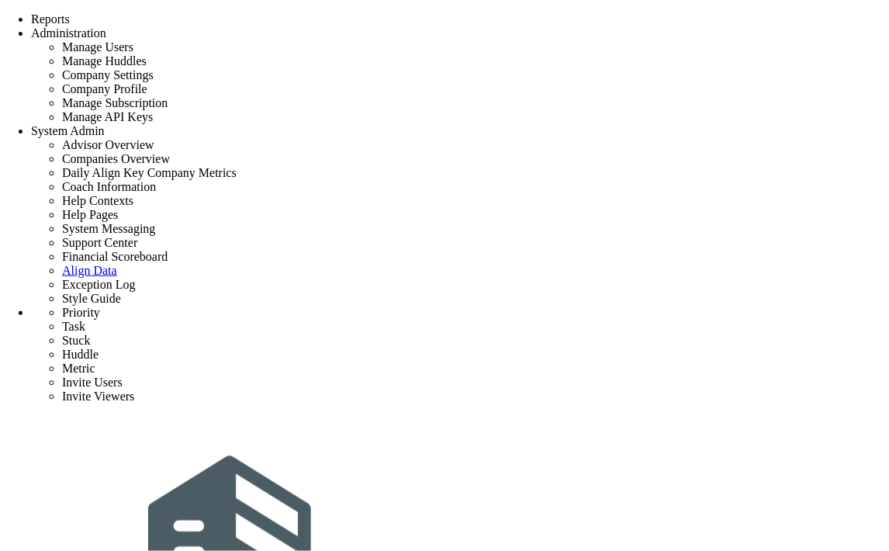
type input "Conduct building Owner Assessment Tool with Client"
type input "[DATE]"
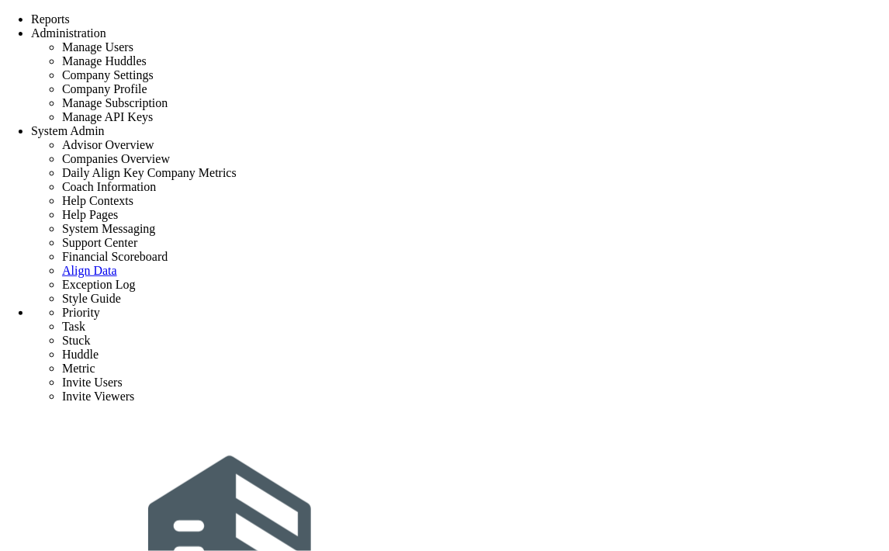
type input "[PERSON_NAME]"
type input "Initial Phase - Exp Project"
type input "Exp Project"
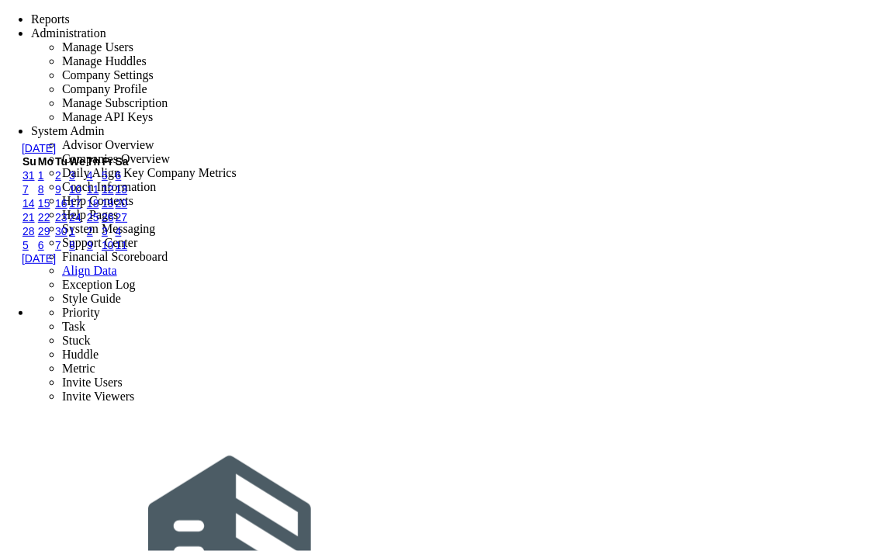
click at [81, 196] on link "10" at bounding box center [75, 189] width 12 height 12
type input "9/10/2025"
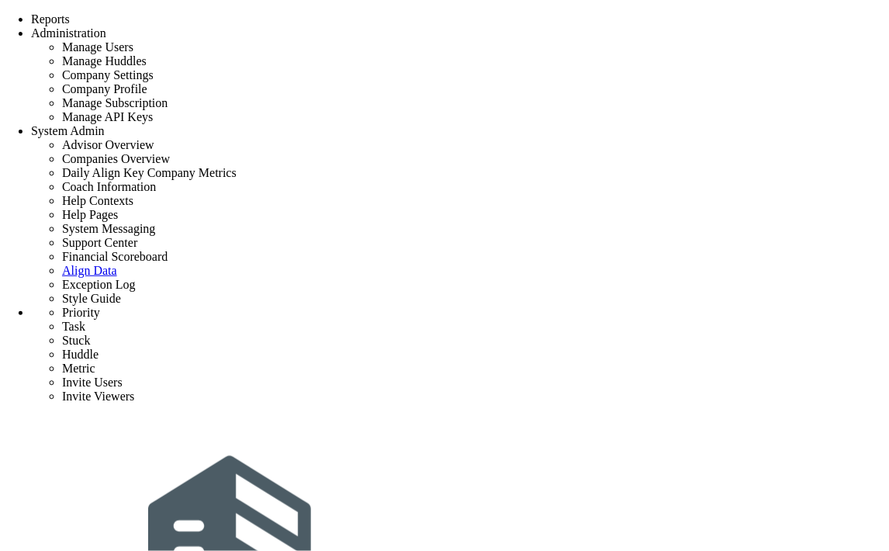
type input "Initial Phase - Exp Project"
type input "0"
type input "1"
type input "12"
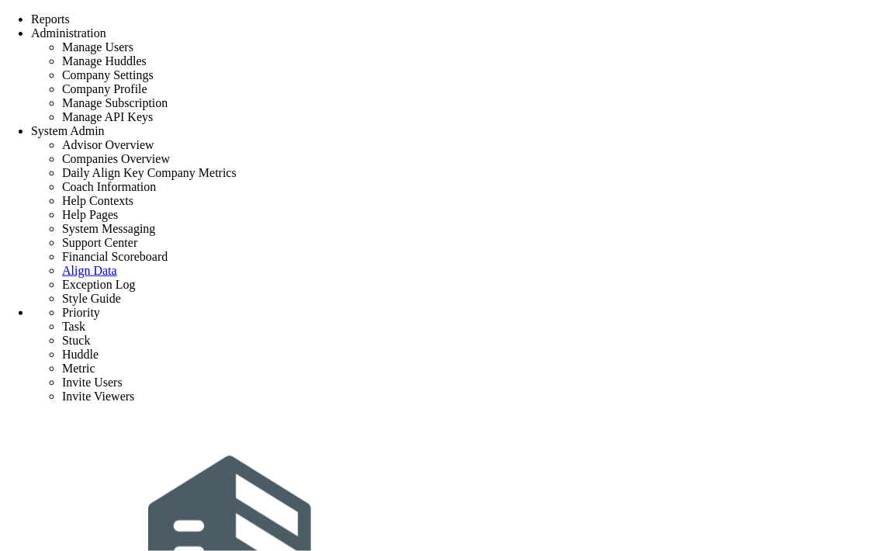
radio input "true"
type input "[PERSON_NAME]"
type input "0"
type input "1"
type input "12"
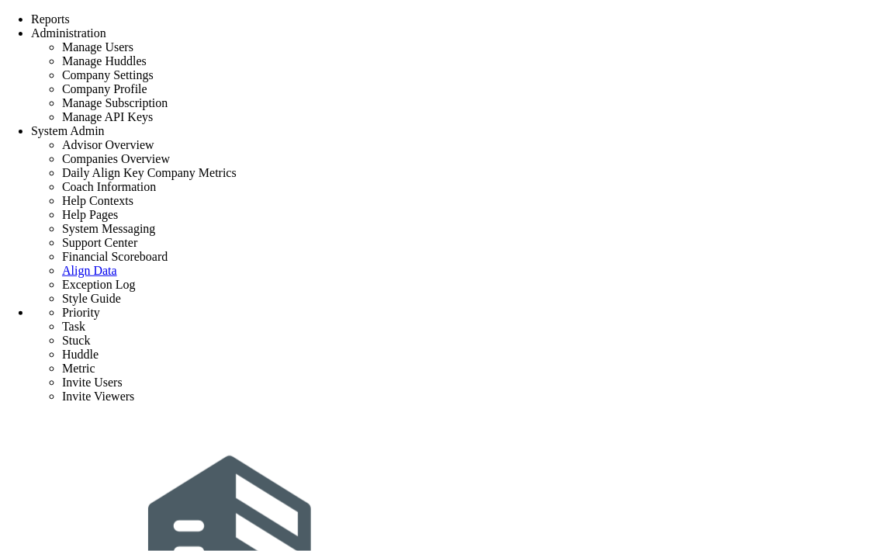
radio input "true"
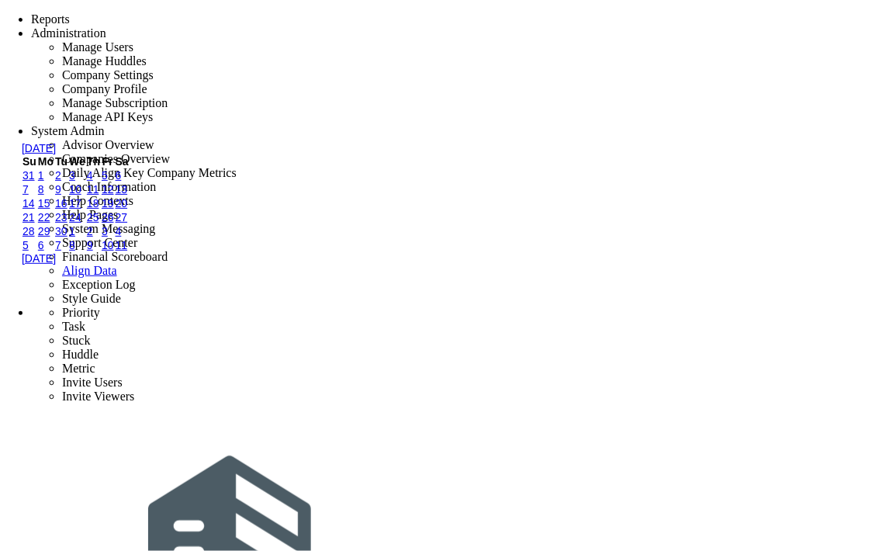
click at [29, 196] on link "7" at bounding box center [26, 189] width 6 height 12
type input "[DATE]"
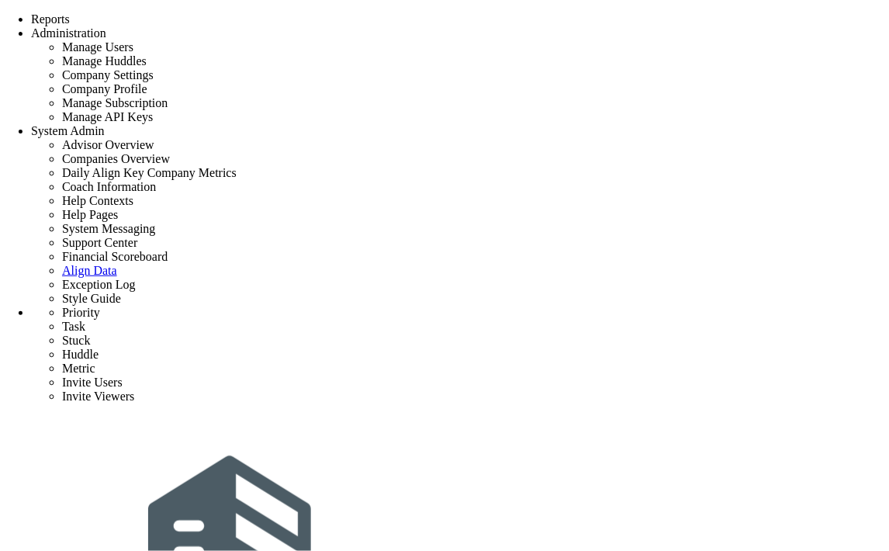
type input "Initial Phase - Exp Project"
type input "0"
type input "1"
type input "12"
radio input "true"
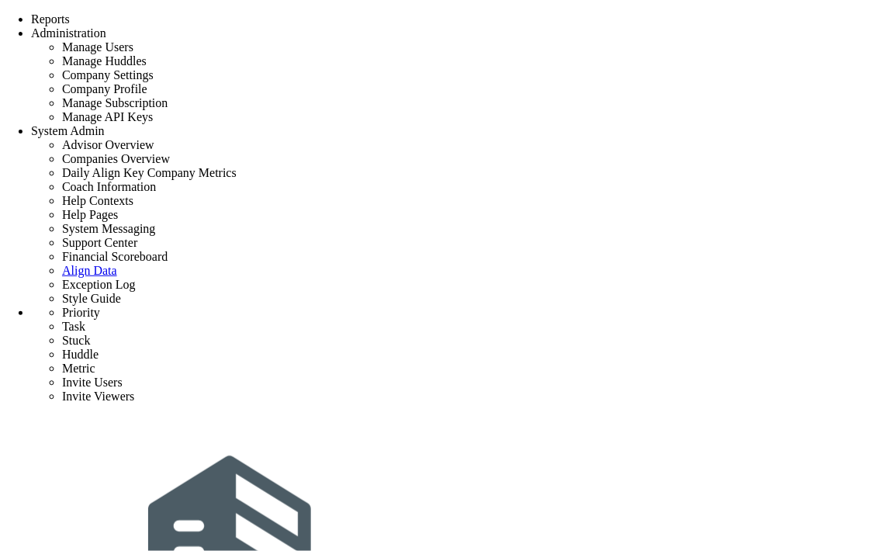
type input "[PERSON_NAME]"
type input "0"
type input "1"
type input "12"
radio input "true"
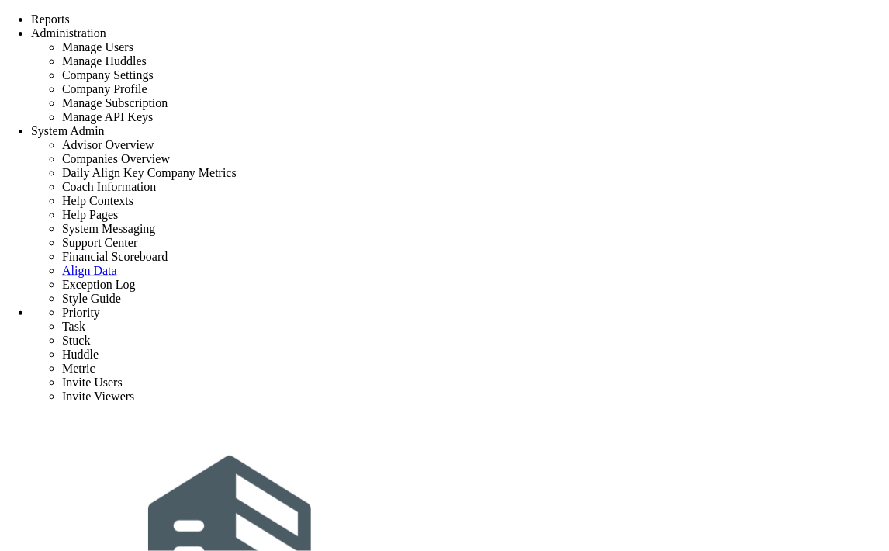
scroll to position [431, 0]
type input "Perform Site Visit"
type input "[DATE]"
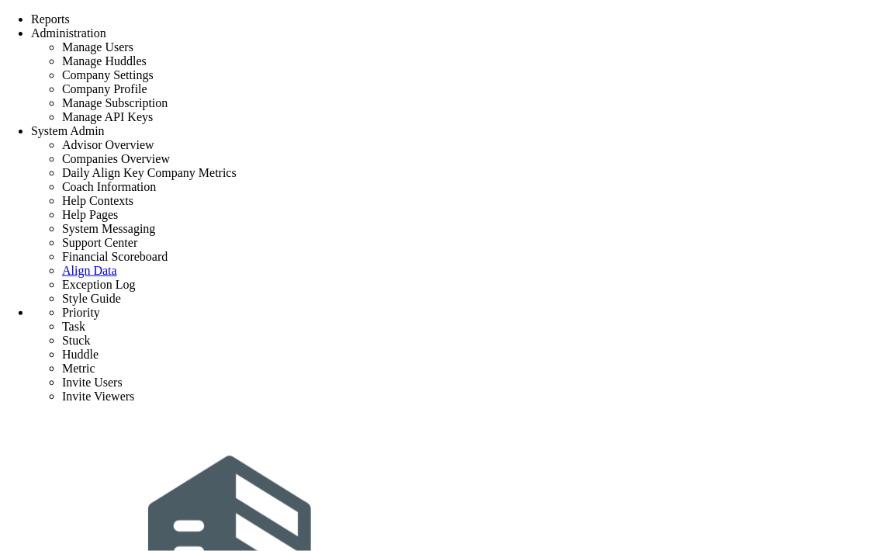
type input "[PERSON_NAME]"
type input "Initial Phase - Exp Project"
type input "Exp Project"
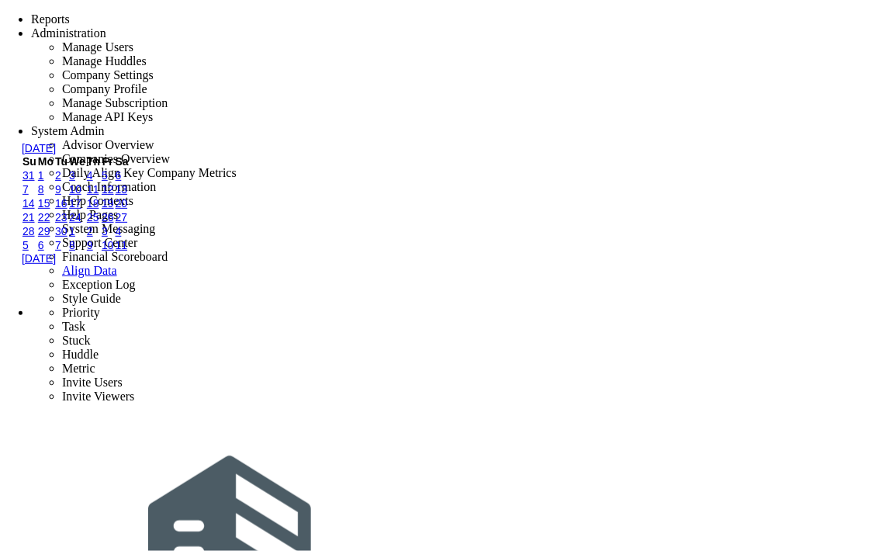
click at [44, 196] on link "8" at bounding box center [41, 189] width 6 height 12
type input "9/8/2025"
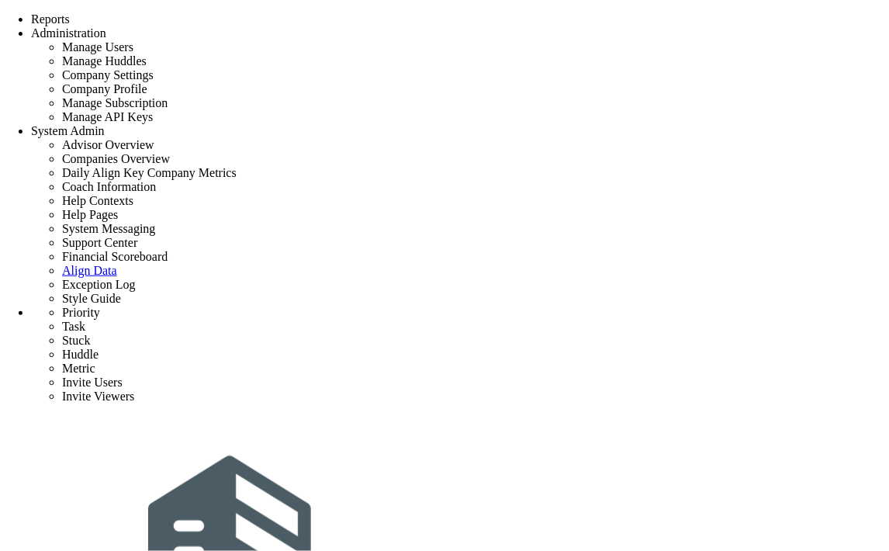
type input "Initial Phase - Exp Project"
radio input "true"
type input "[PERSON_NAME]"
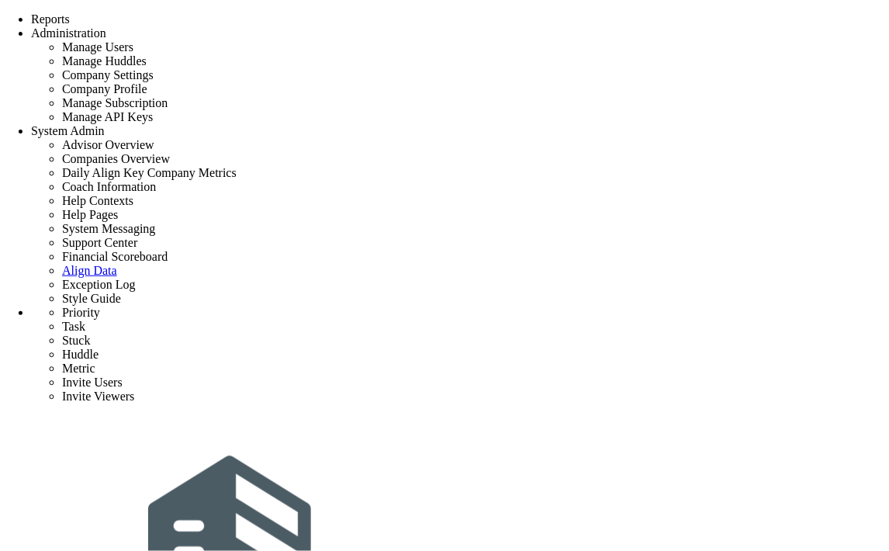
scroll to position [441, 0]
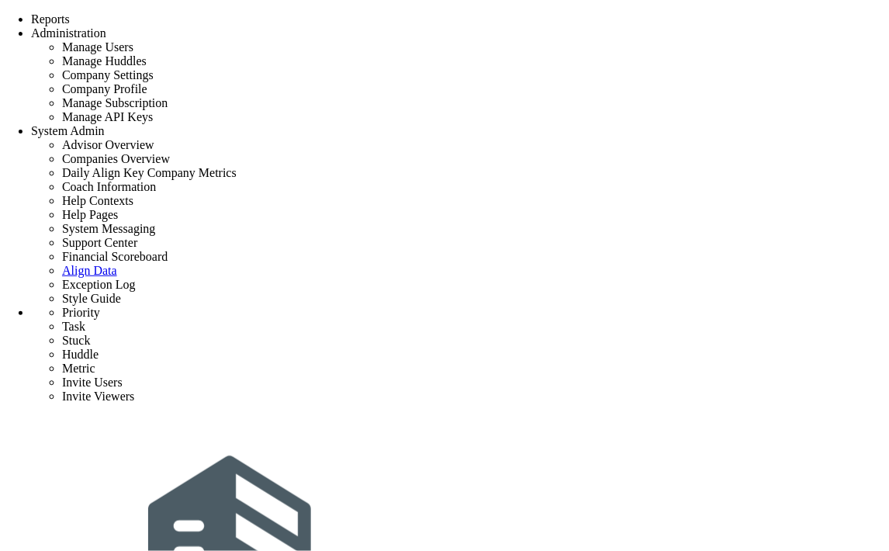
type input "Perform Site Visit"
type input "[DATE]"
type input "[PERSON_NAME]"
type input "Initial Phase - Exp Project"
type input "Exp Project"
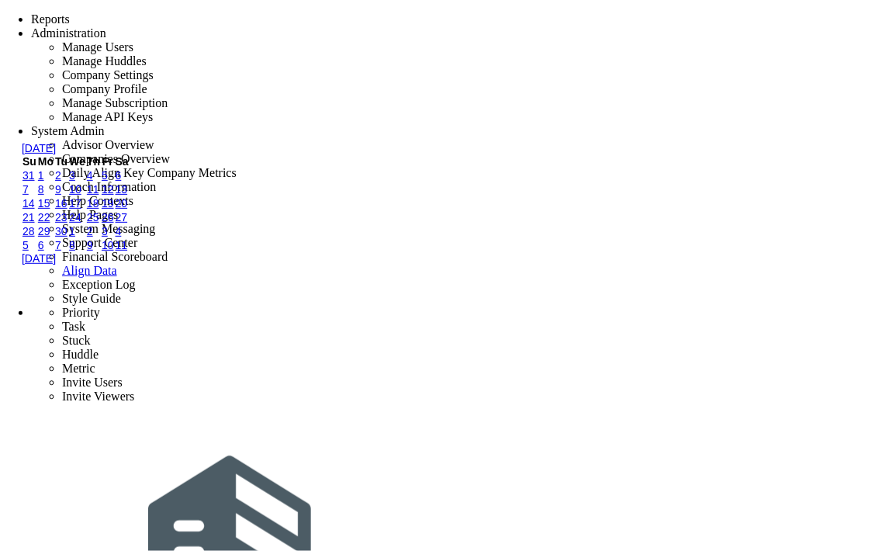
click at [29, 196] on link "7" at bounding box center [26, 189] width 6 height 12
type input "9/7/2025"
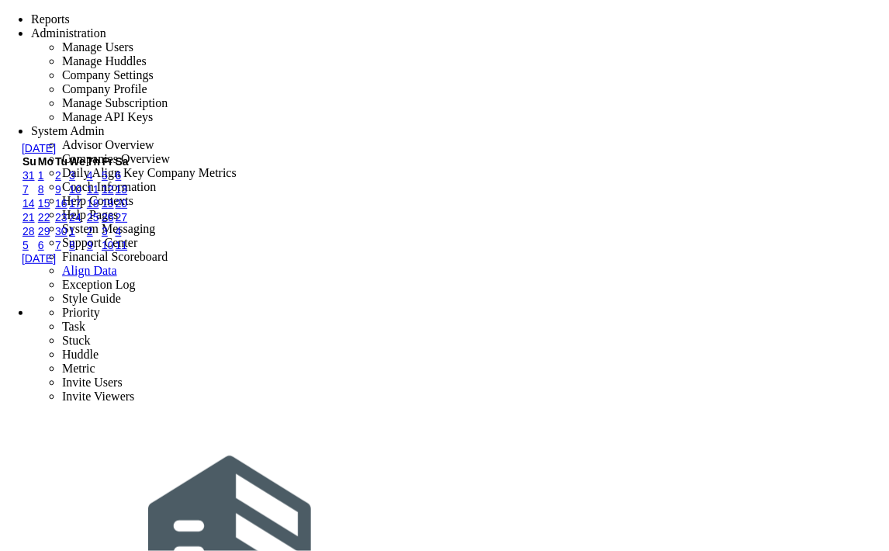
click at [44, 196] on link "8" at bounding box center [41, 189] width 6 height 12
type input "[DATE]"
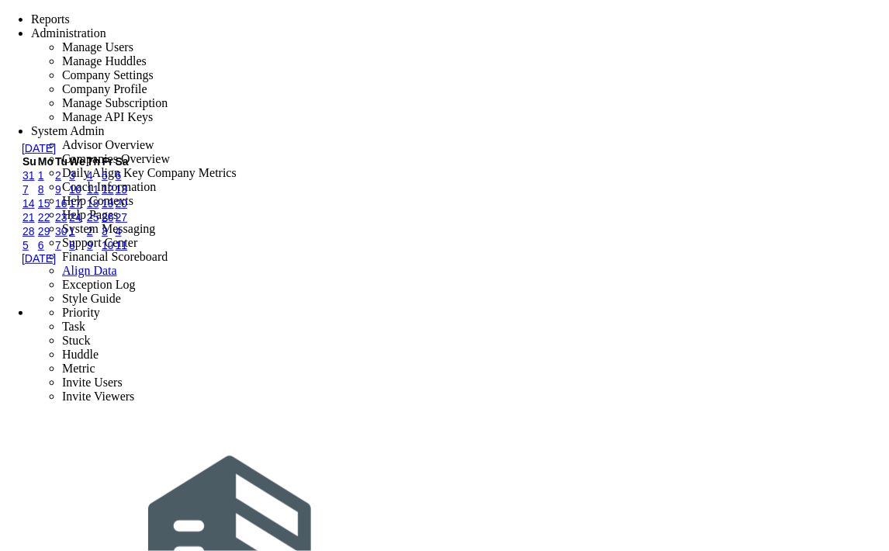
click at [44, 196] on link "8" at bounding box center [41, 189] width 6 height 12
type input "9/8/2025"
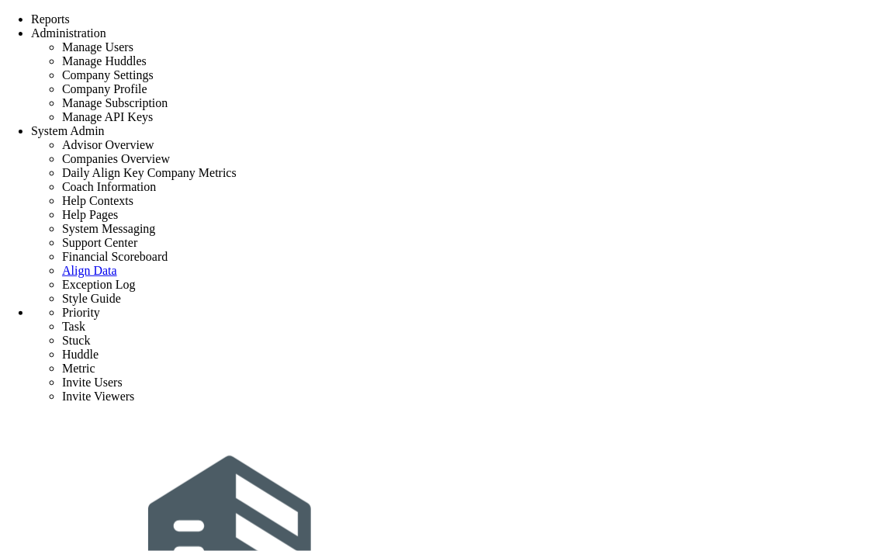
type input "priority 1"
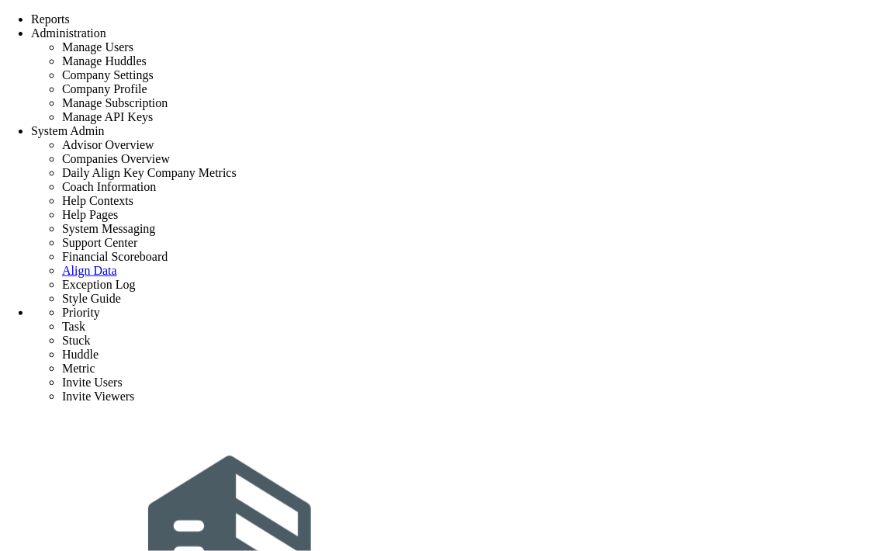
type input "0"
type input "5"
radio input "true"
type input "[PERSON_NAME]"
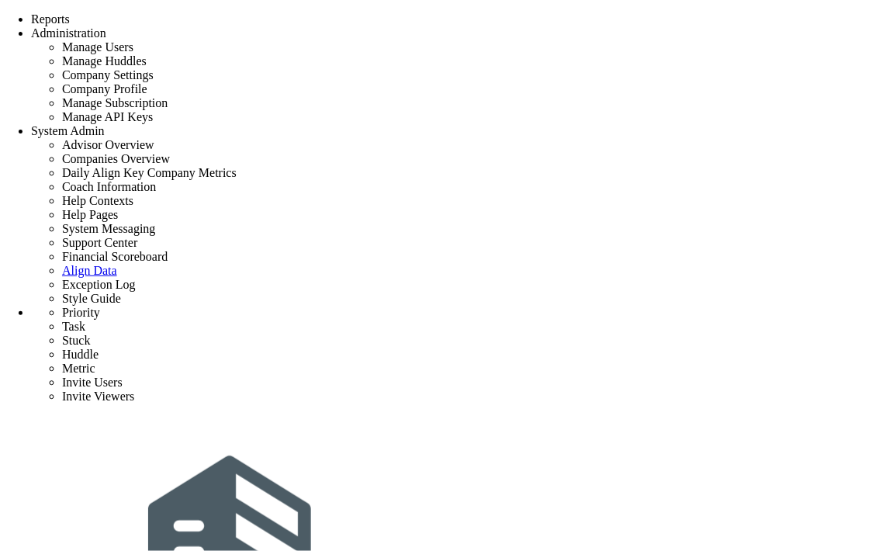
type input "high"
type input "0"
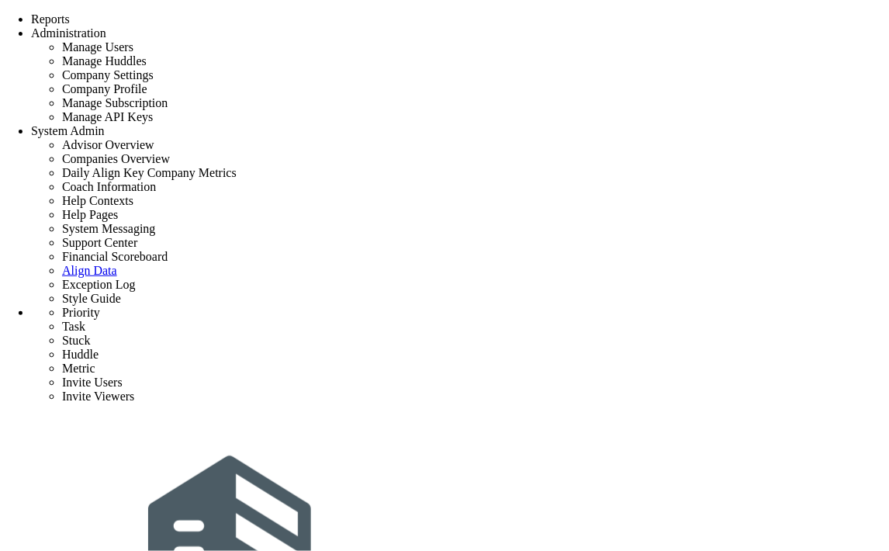
type input "0"
radio input "true"
type input "[PERSON_NAME]"
type input "0"
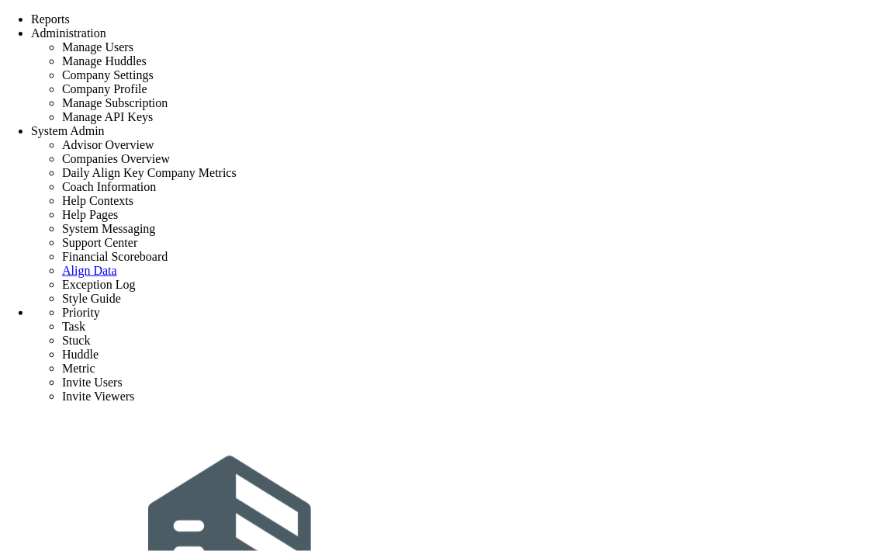
type input "0"
radio input "true"
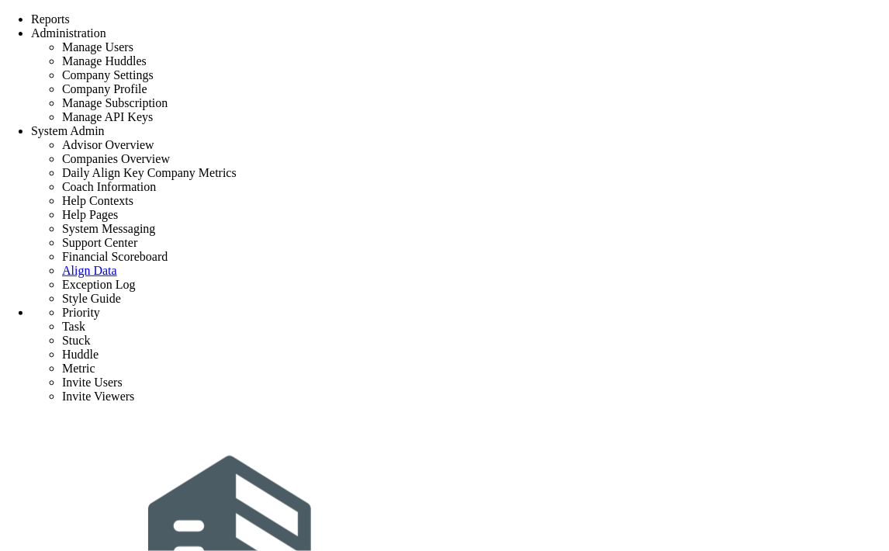
type input "priority 1"
type input "0"
type input "5"
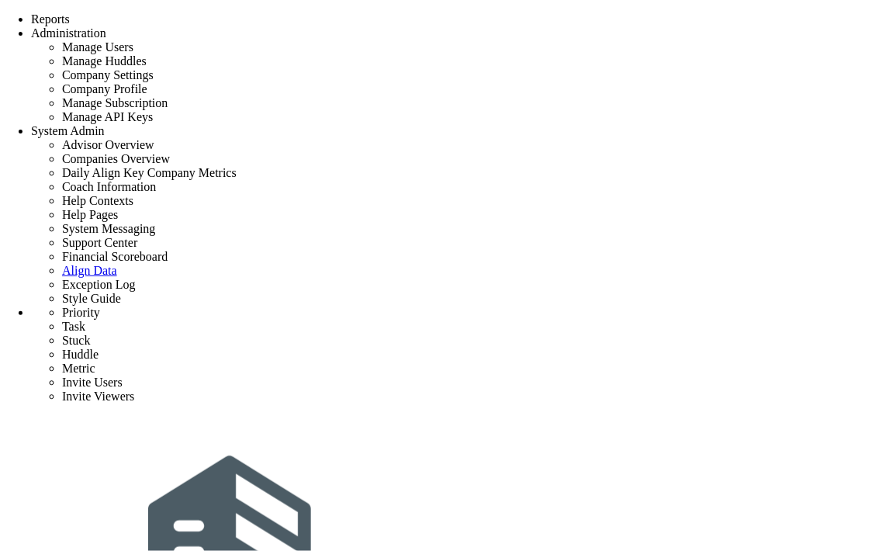
radio input "true"
type input "[PERSON_NAME]"
type input "0"
type input "5"
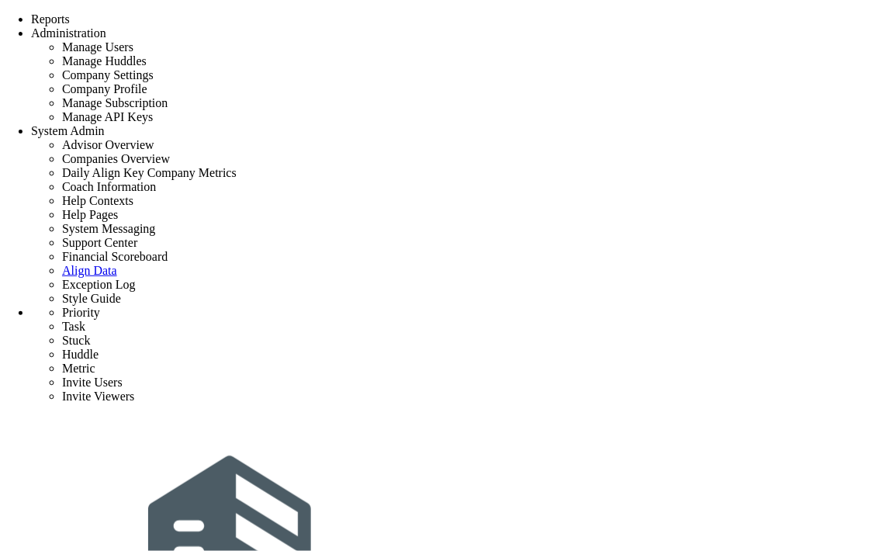
radio input "true"
type input "task2"
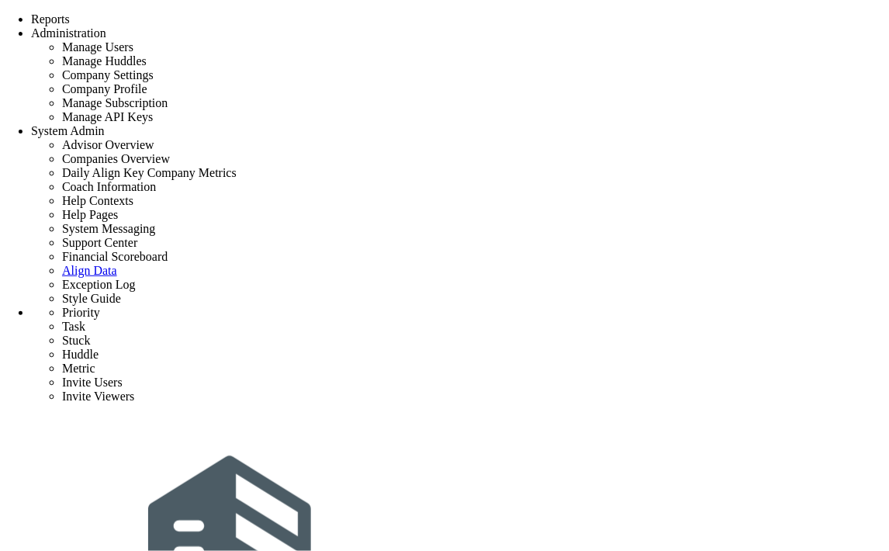
type input "9/7/2025"
type input "[PERSON_NAME]"
type input "priority 1"
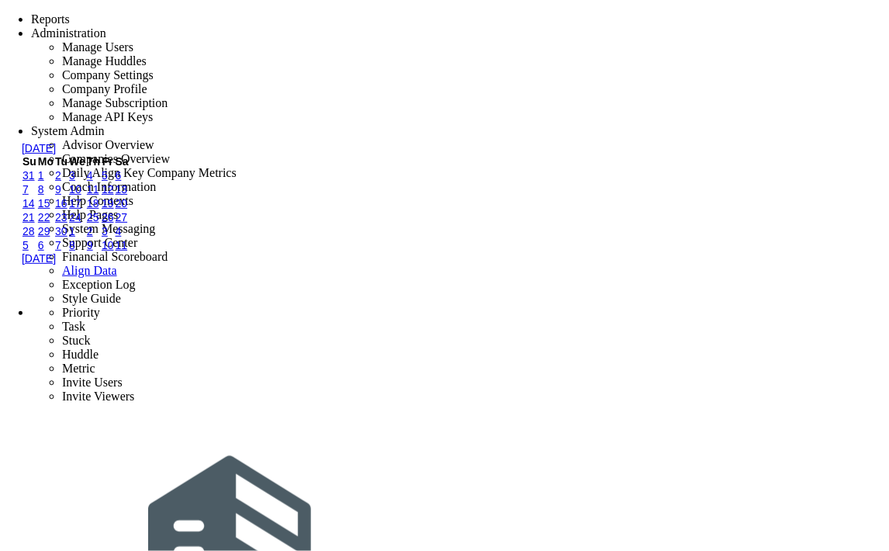
click at [44, 196] on link "8" at bounding box center [41, 189] width 6 height 12
type input "[DATE]"
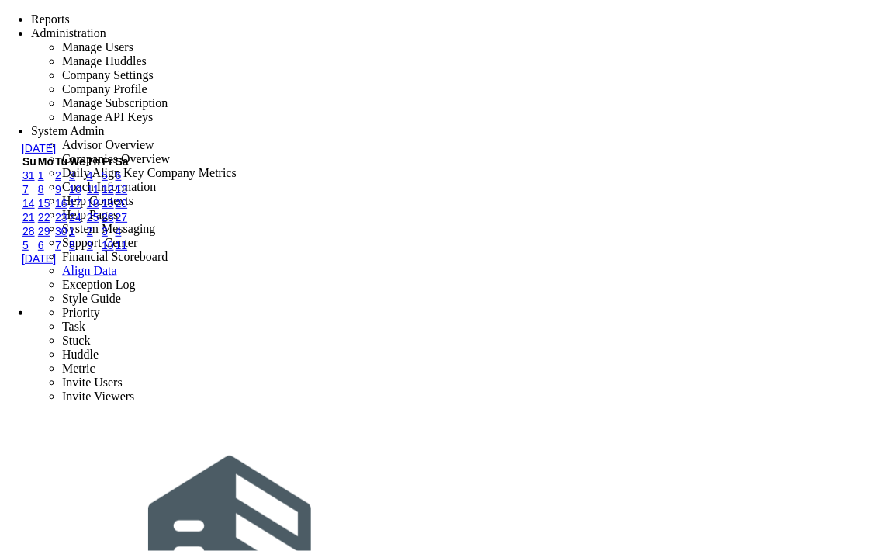
click at [29, 196] on link "7" at bounding box center [26, 189] width 6 height 12
type input "9/7/2025"
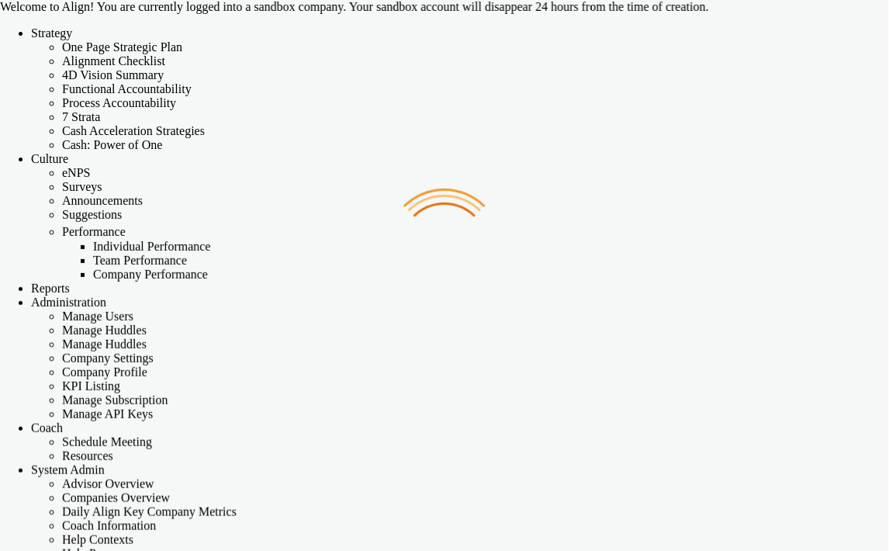
checkbox input "false"
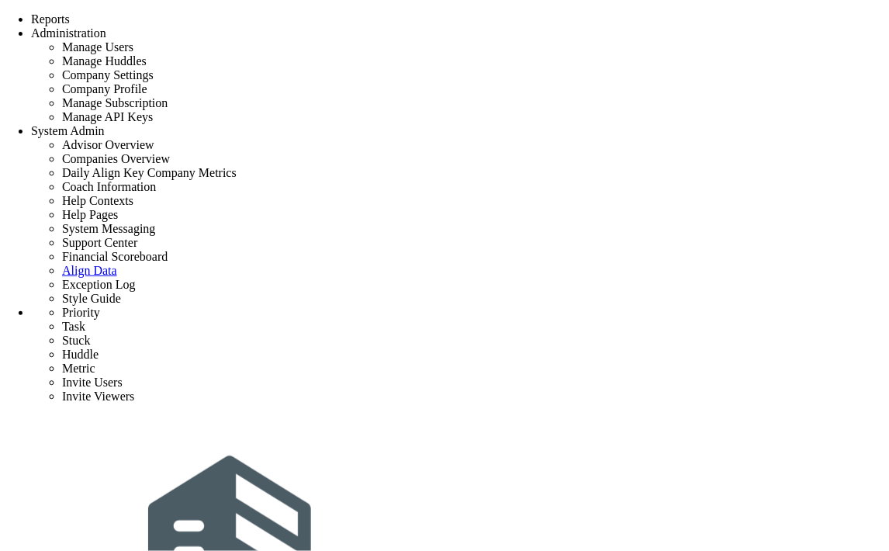
type input "priority 1"
type input "0"
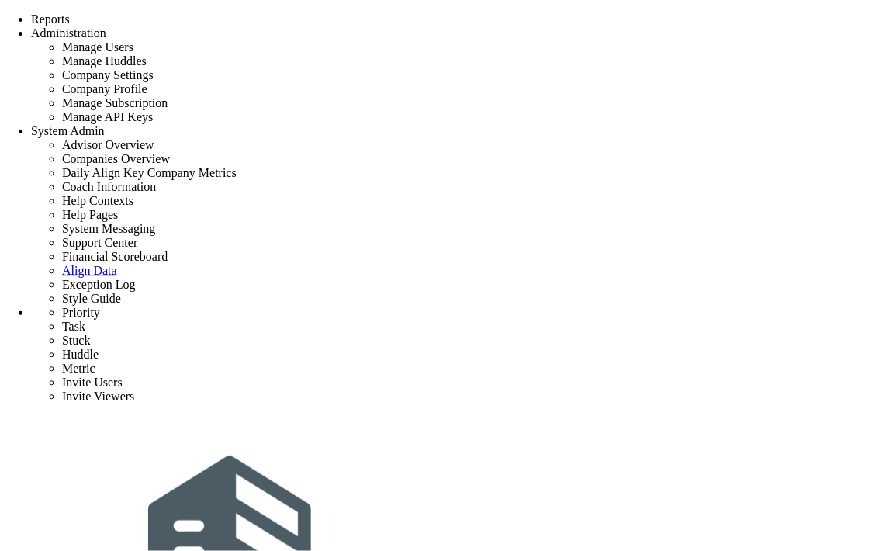
type input "5"
radio input "true"
type input "[PERSON_NAME]"
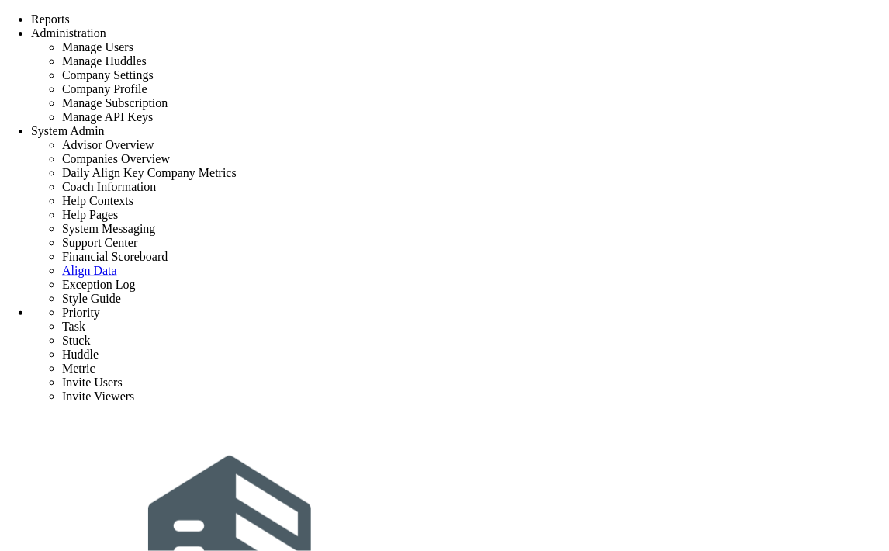
type input "task2"
type input "[DATE]"
type input "[PERSON_NAME]"
type input "priority 1"
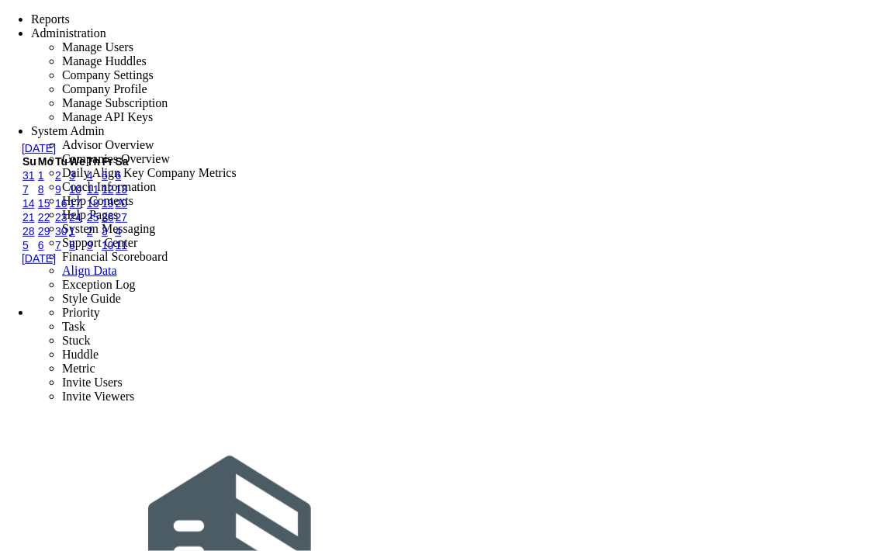
click at [61, 196] on link "9" at bounding box center [58, 189] width 6 height 12
type input "[DATE]"
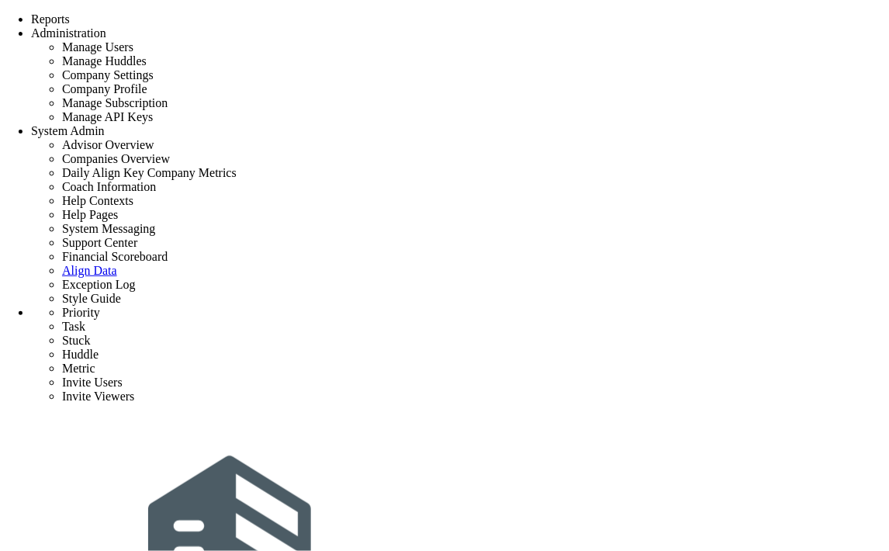
type input "Initial Phase - Exp Project"
type input "0"
type input "1"
type input "12"
radio input "true"
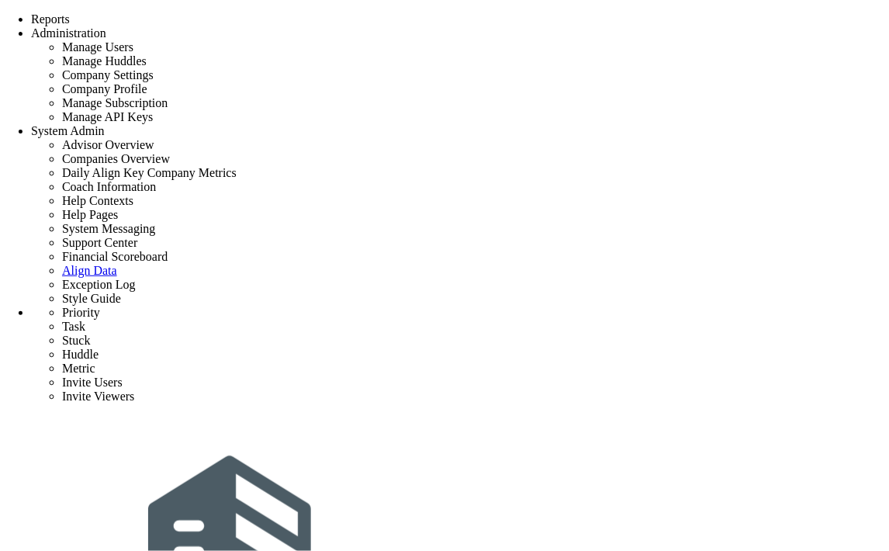
type input "[PERSON_NAME]"
type input "0"
type input "1"
type input "12"
radio input "true"
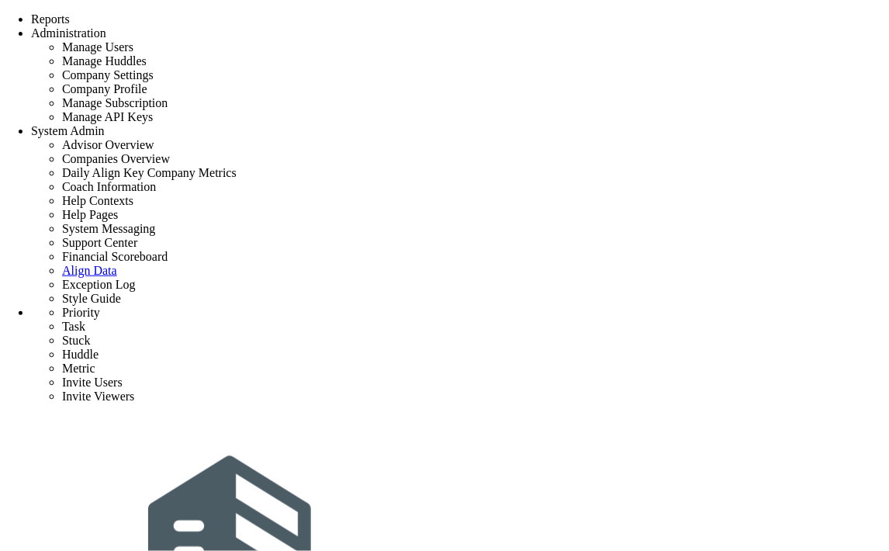
scroll to position [689, 0]
type input "Create ROM, Allowances and Contingencies"
type input "9/14/2025"
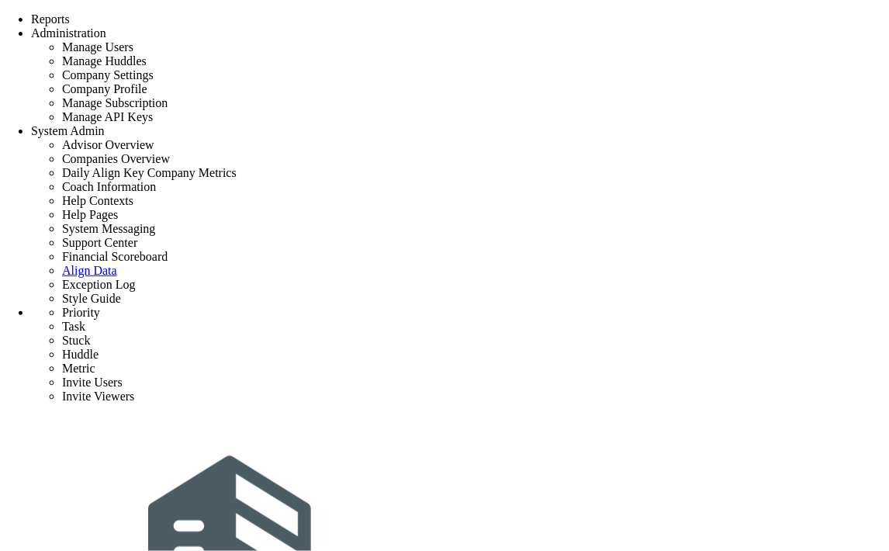
type input "[PERSON_NAME]"
type input "Initial Phase - Exp Project"
type input "Exp Project"
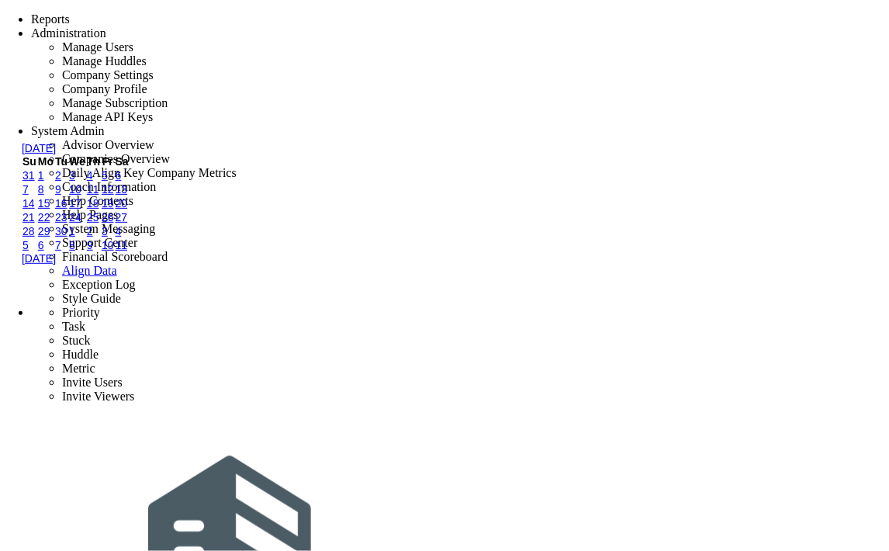
click at [50, 210] on link "15" at bounding box center [44, 203] width 12 height 12
type input "9/15/2025"
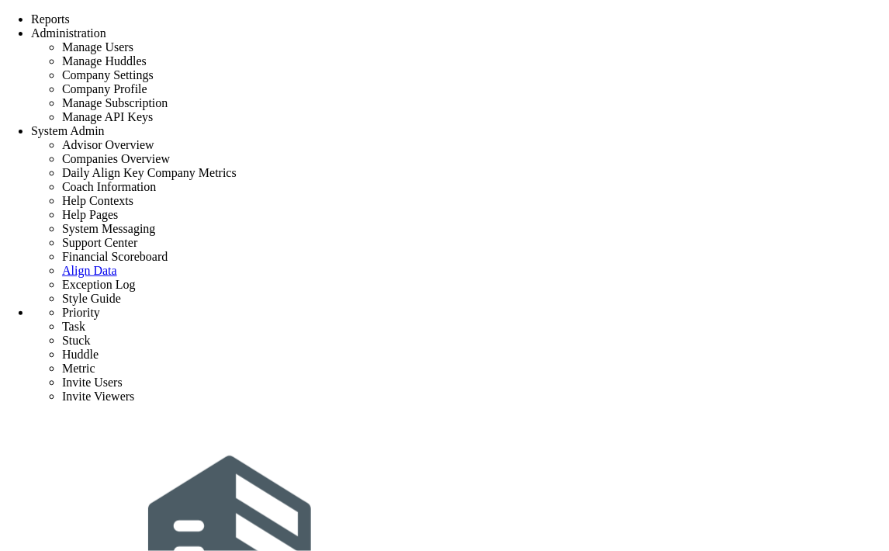
type input "Initial Phase - Exp Project"
type input "0"
type input "1"
type input "12"
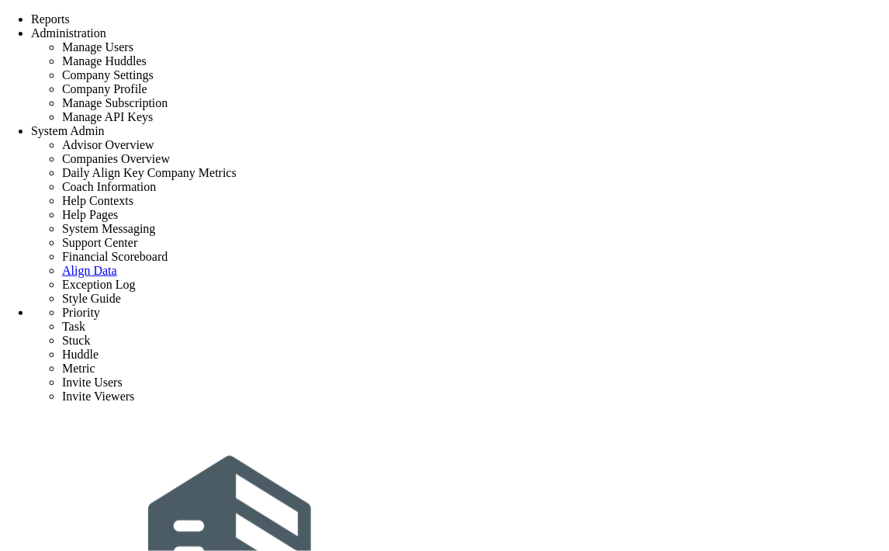
radio input "true"
type input "[PERSON_NAME]"
type input "0"
type input "1"
type input "12"
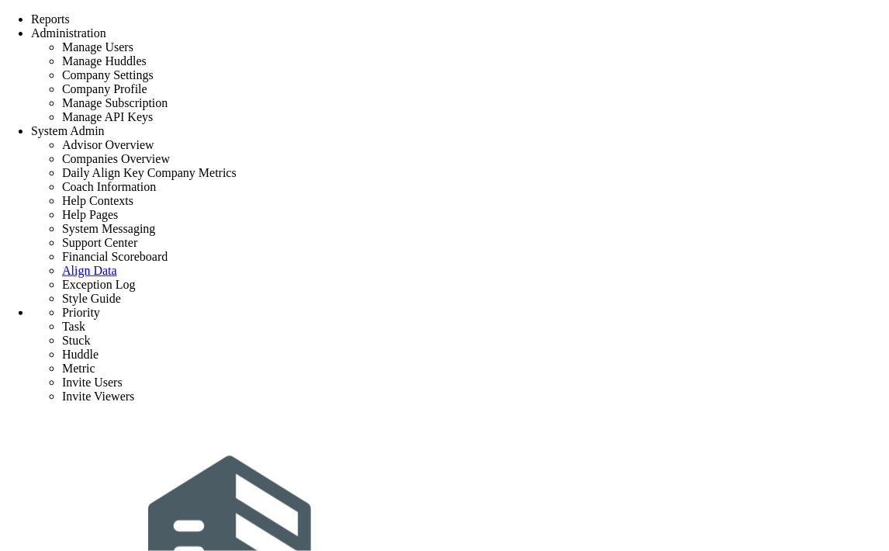
radio input "true"
type input "Create ROM, Allowances and Contingencies"
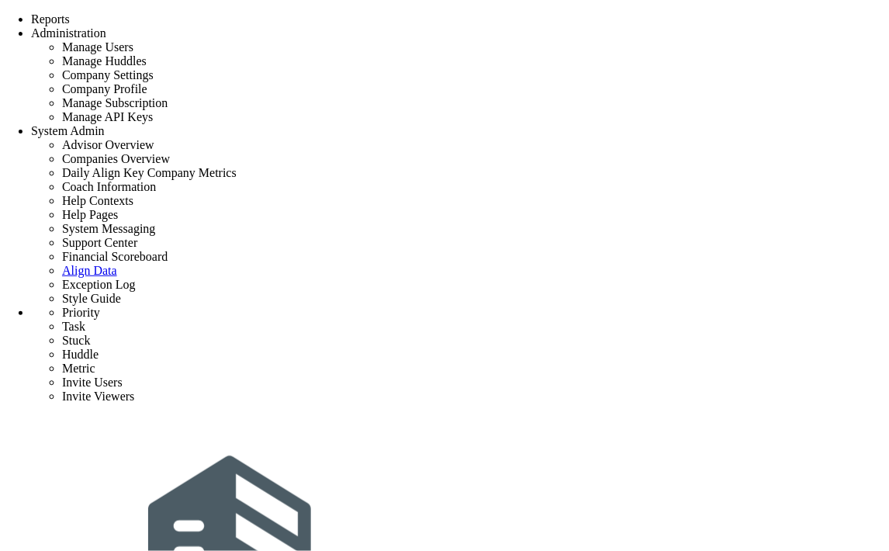
type input "9/15/2025"
type input "[PERSON_NAME]"
type input "Initial Phase - Exp Project"
type input "Exp Project"
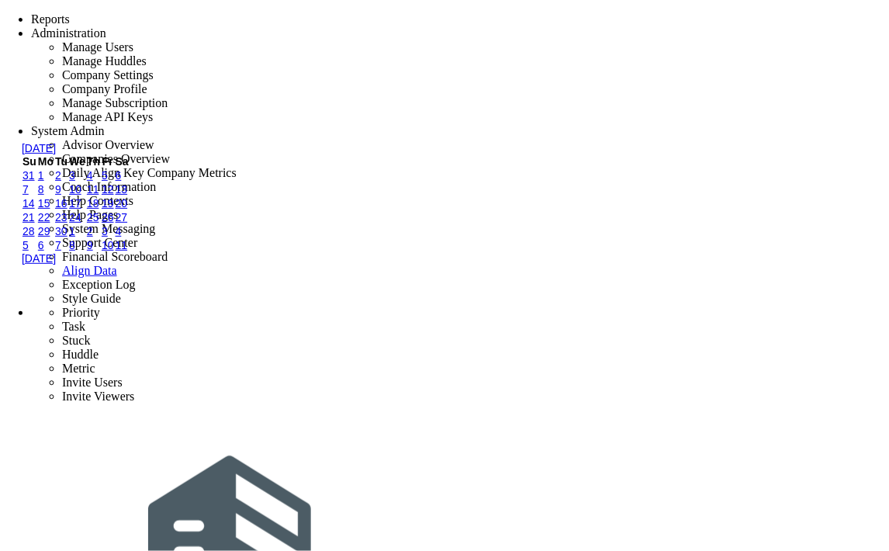
click at [31, 210] on link "14" at bounding box center [29, 203] width 12 height 12
type input "9/14/2025"
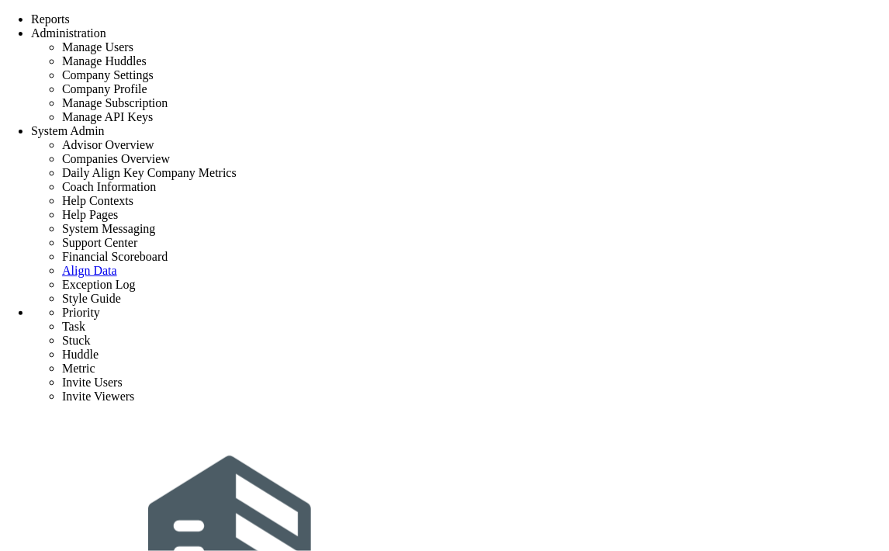
type input "priority 1"
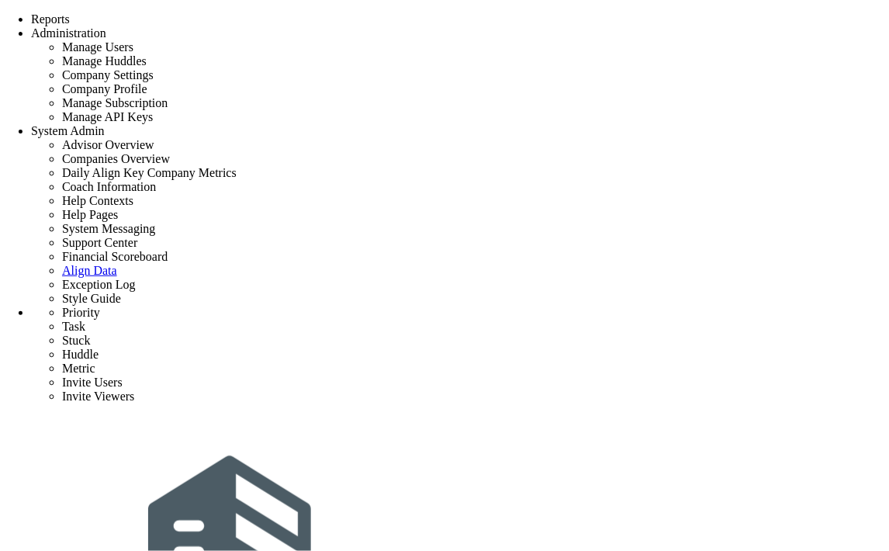
type input "0"
type input "5"
radio input "true"
type input "[PERSON_NAME]"
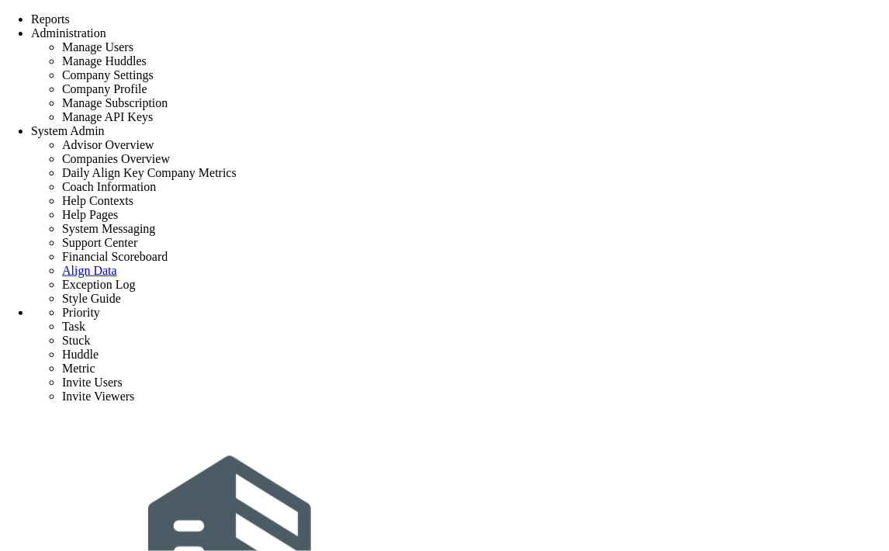
type input "0"
type input "5"
radio input "true"
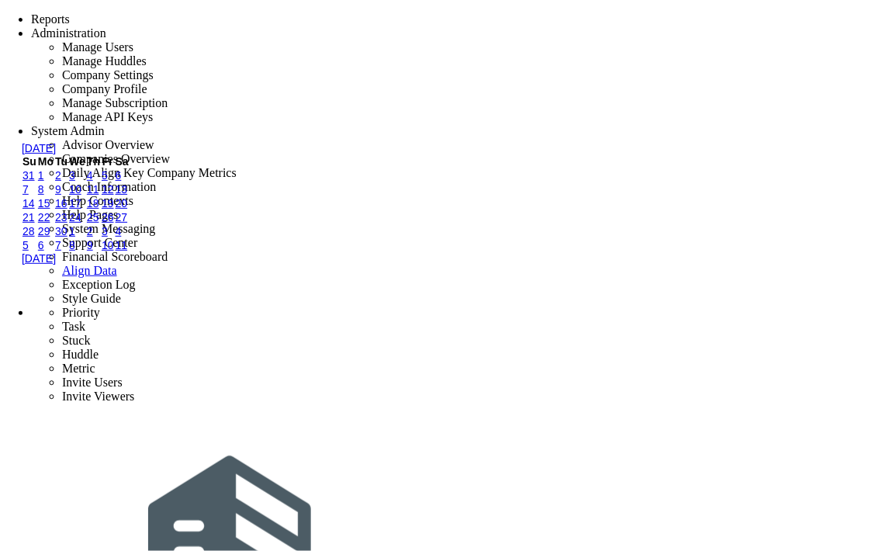
click at [81, 196] on link "10" at bounding box center [75, 189] width 12 height 12
type input "9/10/2025"
